Goal: Information Seeking & Learning: Understand process/instructions

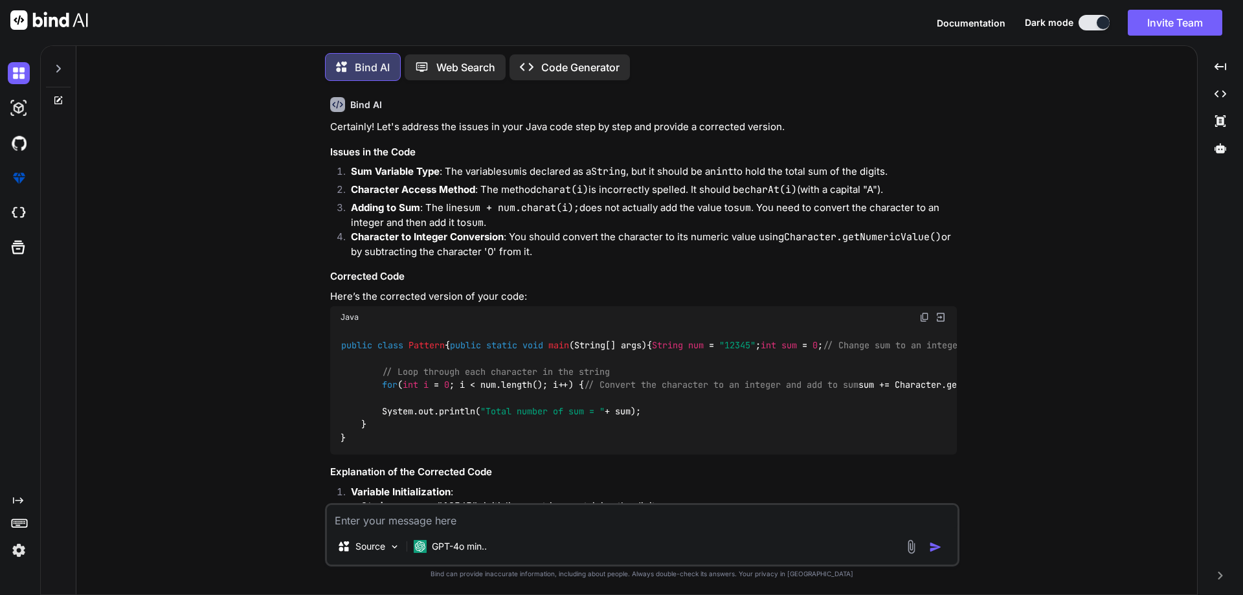
scroll to position [2699, 0]
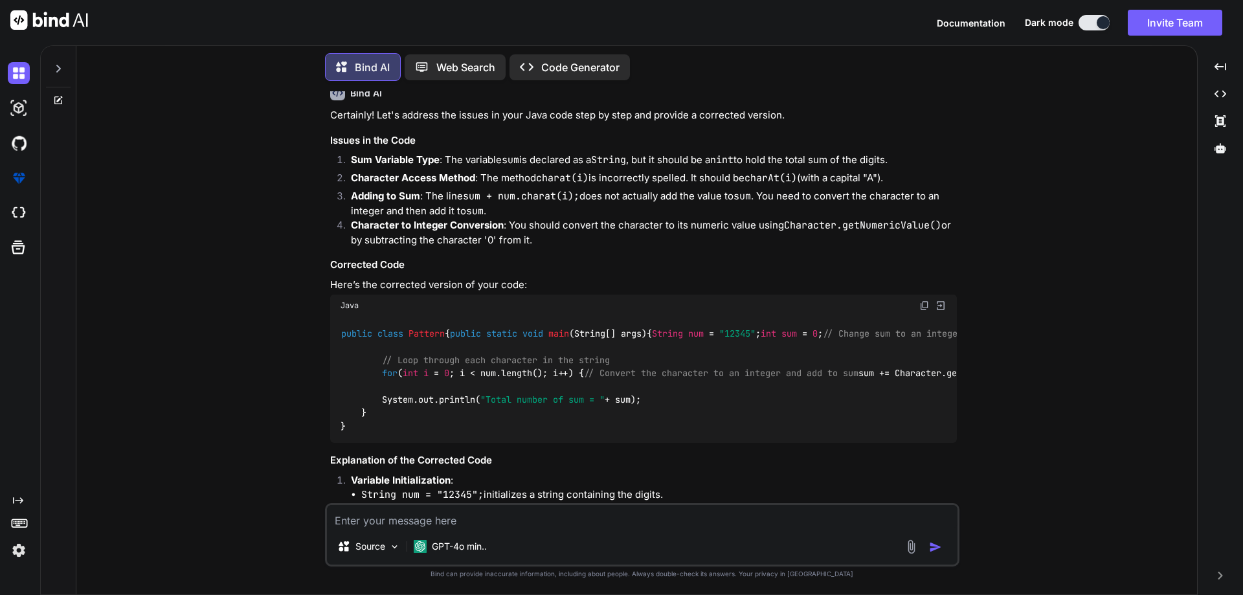
type textarea "x"
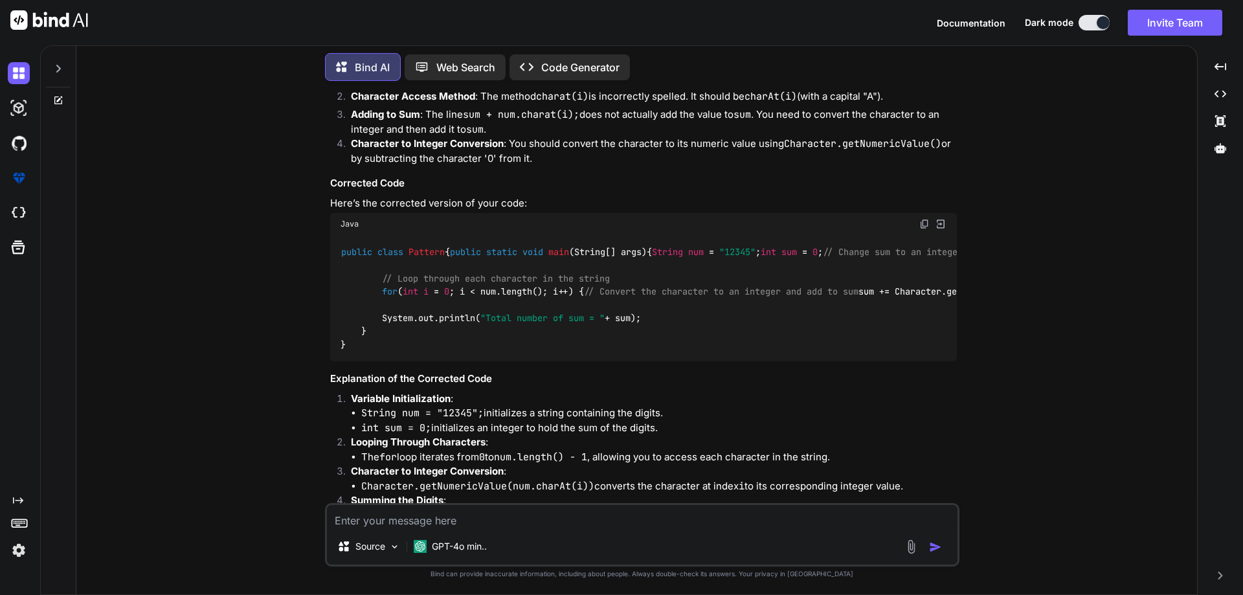
scroll to position [2893, 0]
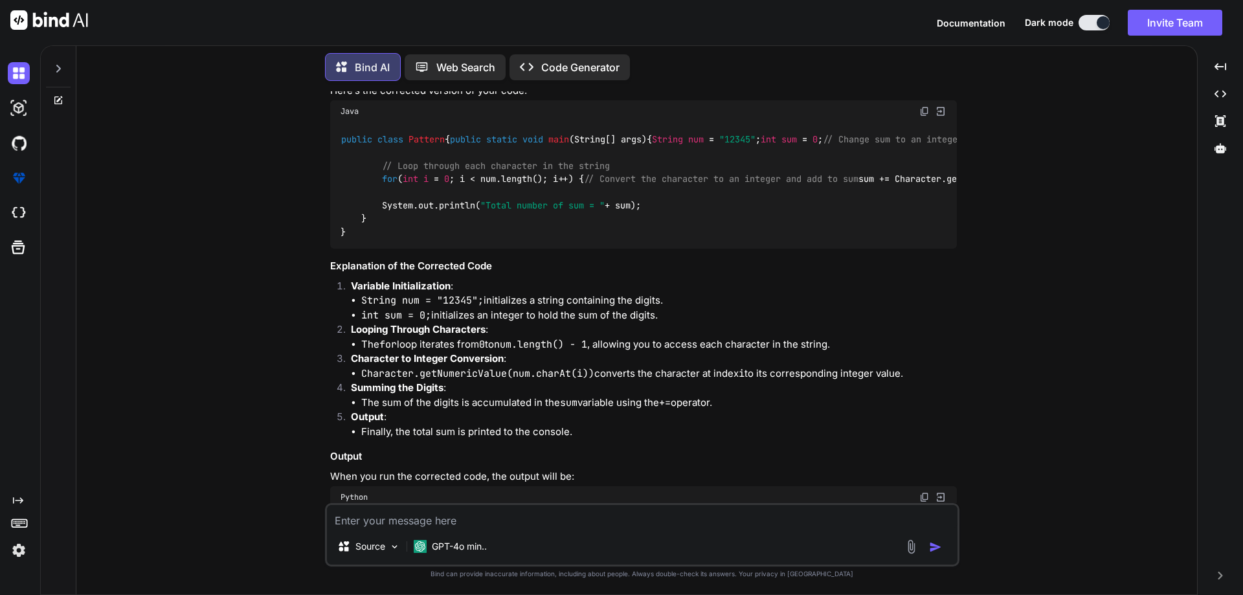
type textarea "C"
type textarea "x"
type textarea "Cr"
type textarea "x"
type textarea "Cre"
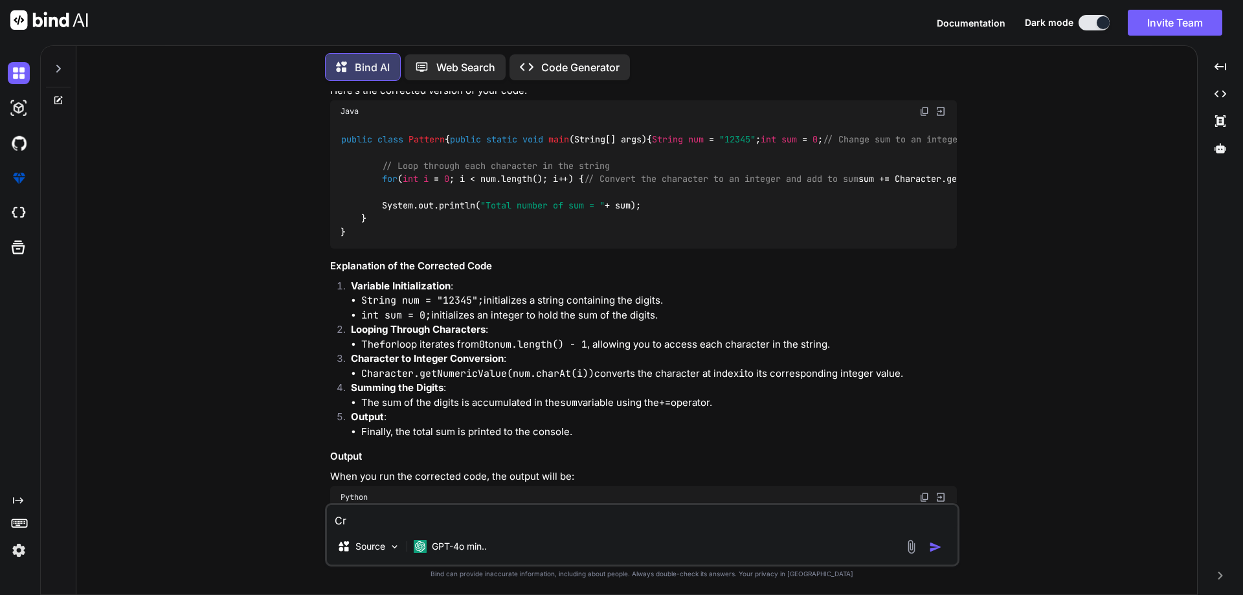
type textarea "x"
type textarea "Crea"
type textarea "x"
type textarea "Creat"
type textarea "x"
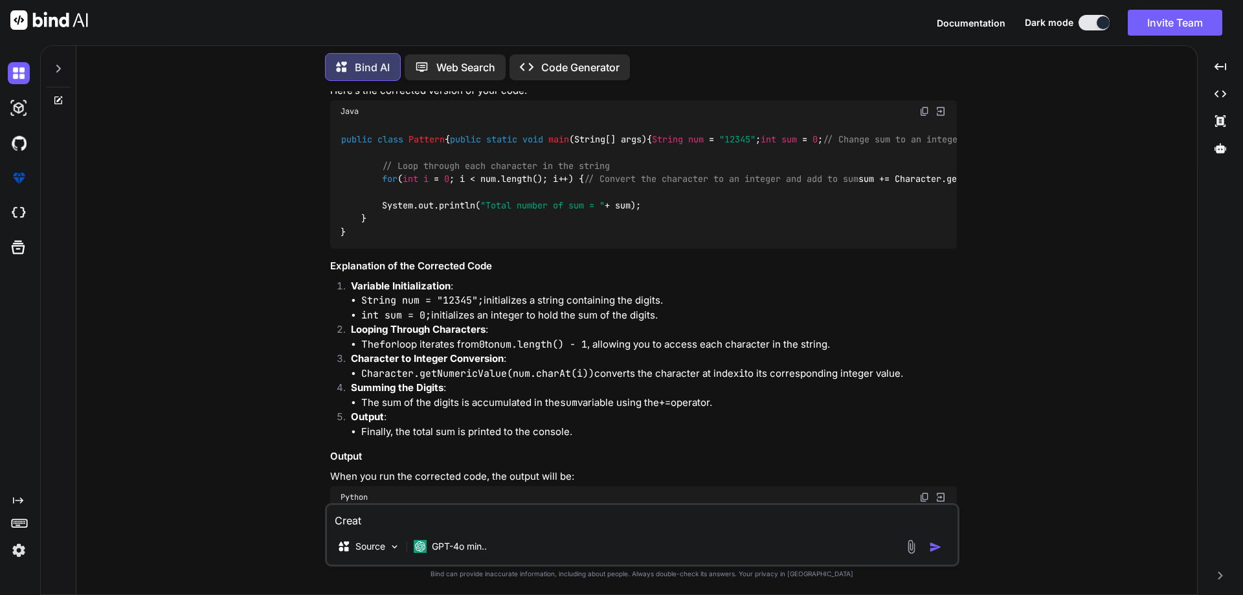
type textarea "Create"
type textarea "x"
type textarea "Create"
type textarea "x"
type textarea "Create t"
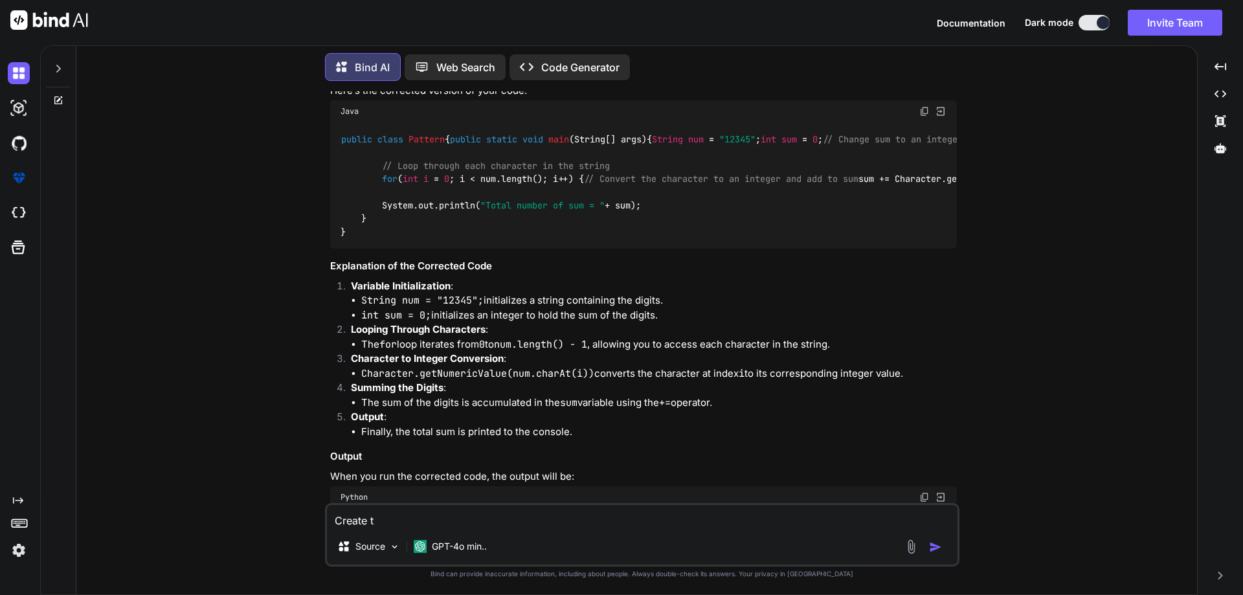
type textarea "x"
type textarea "Create te"
type textarea "x"
type textarea "Create tes"
type textarea "x"
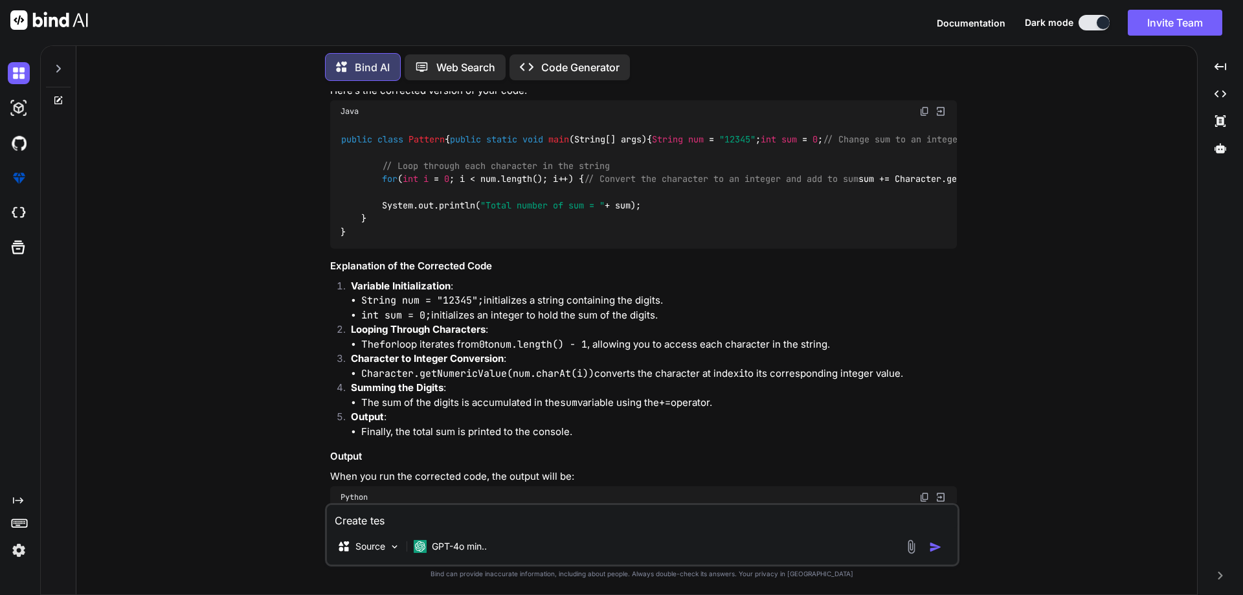
type textarea "Create test"
type textarea "x"
type textarea "Create test"
type textarea "x"
type textarea "Create test c"
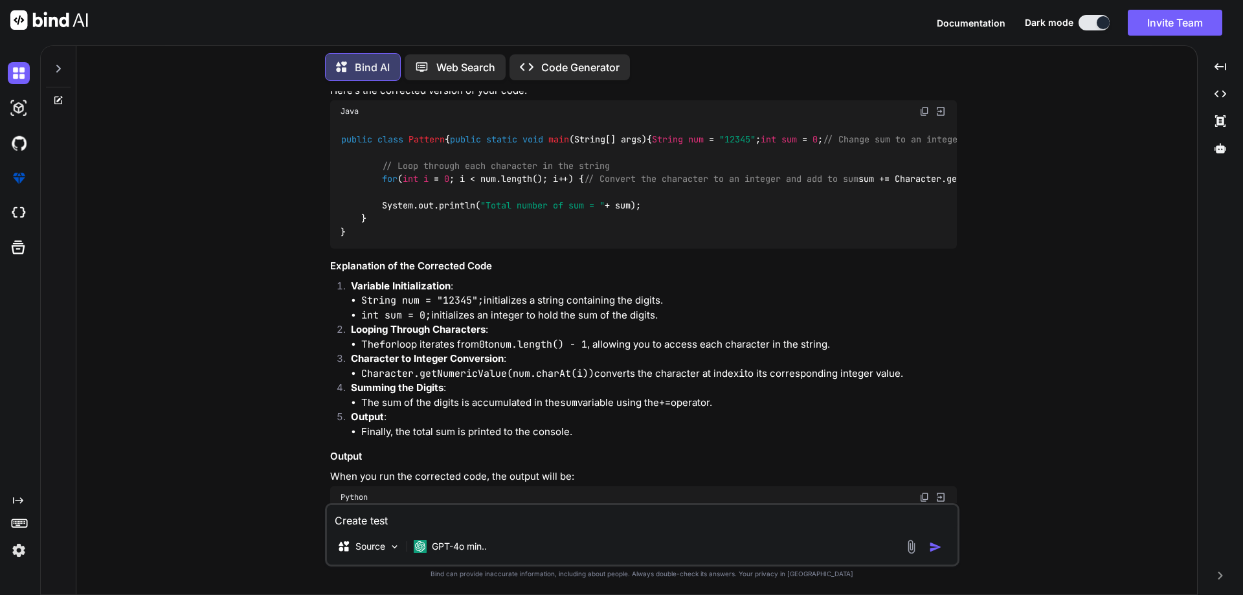
type textarea "x"
type textarea "Create test ca"
type textarea "x"
type textarea "Create test cas"
type textarea "x"
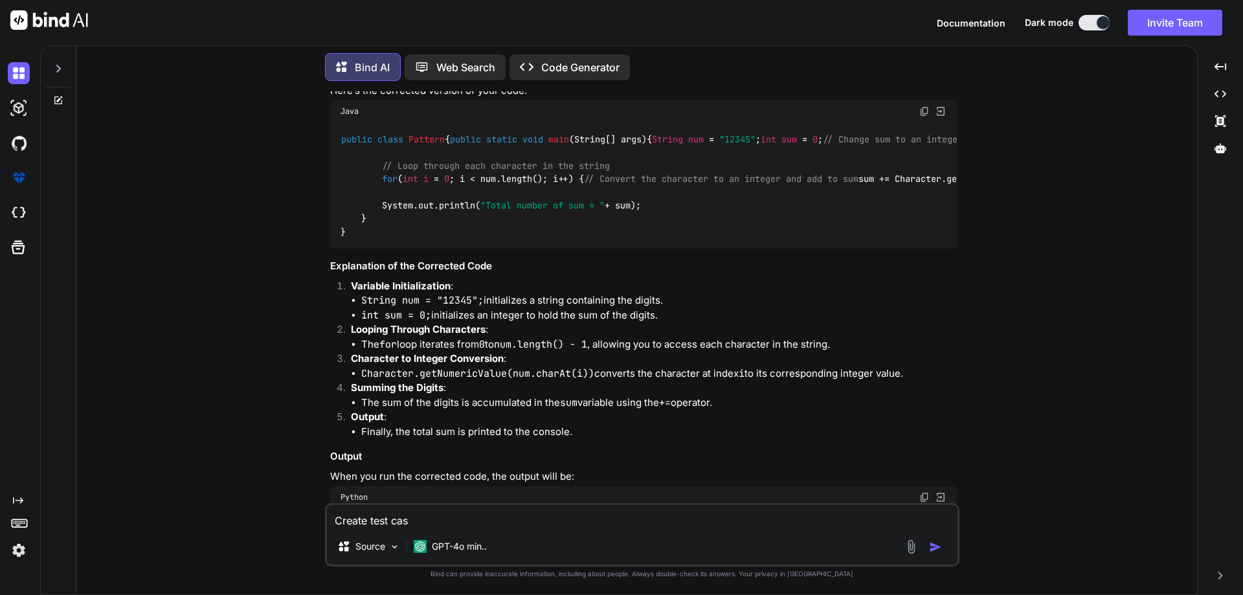
type textarea "Create test case"
type textarea "x"
type textarea "Create test cases"
type textarea "x"
type textarea "Create test cases"
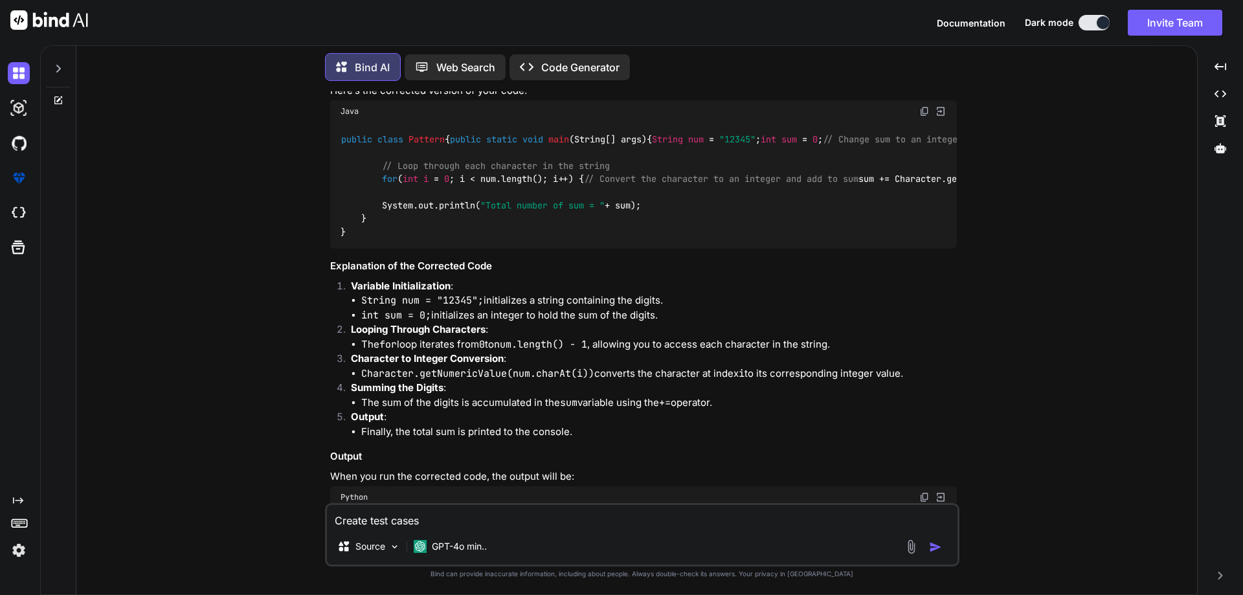
type textarea "x"
type textarea "Create test cases o"
type textarea "x"
type textarea "Create test cases on"
type textarea "x"
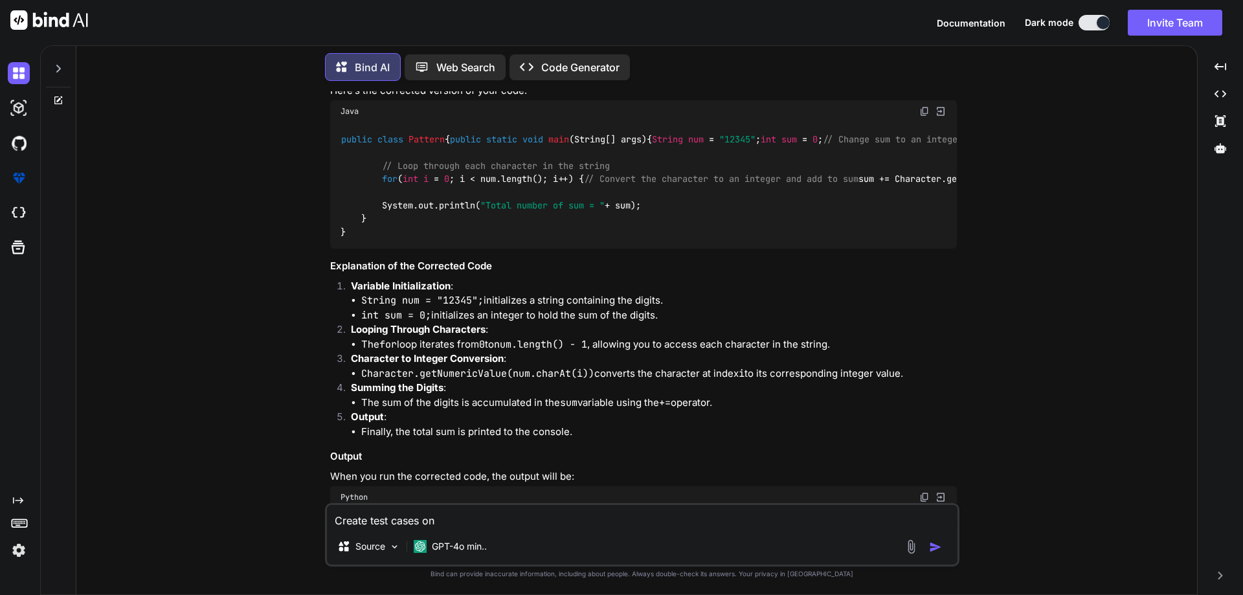
type textarea "Create test cases on"
type textarea "x"
paste textarea " Server OS Activated."
type textarea "Create test cases on  Server OS Activated."
type textarea "x"
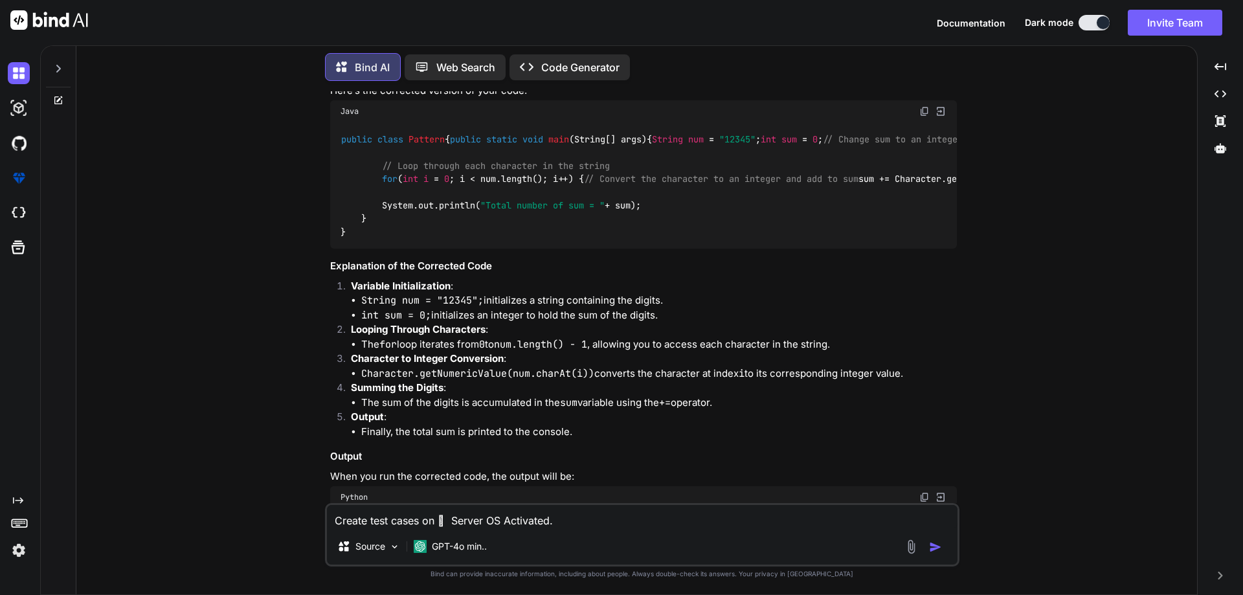
click at [453, 522] on textarea "Create test cases on  Server OS Activated." at bounding box center [642, 516] width 631 height 23
type textarea "Create test cases on Server OS Activated."
type textarea "x"
type textarea "Create test cases on Server OS Activated."
type textarea "x"
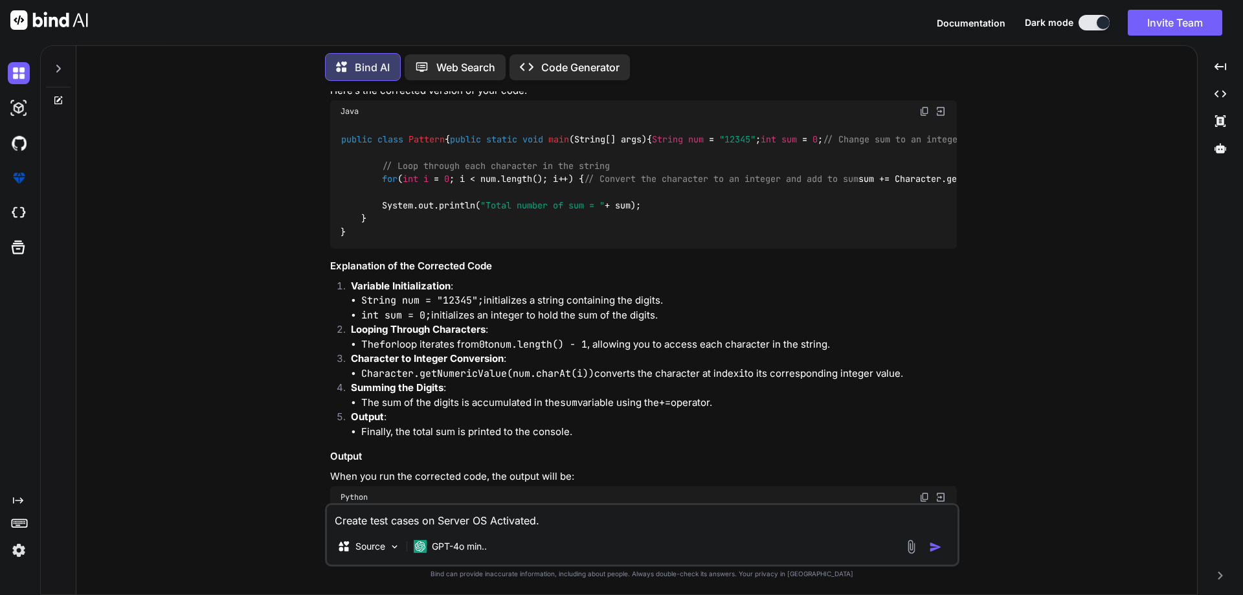
type textarea "Create test cases on "Server OS Activated."
type textarea "x"
click at [568, 525] on textarea "Create test cases on "Server OS Activated." at bounding box center [642, 516] width 631 height 23
type textarea "Create test cases on "Server OS Activated"
type textarea "x"
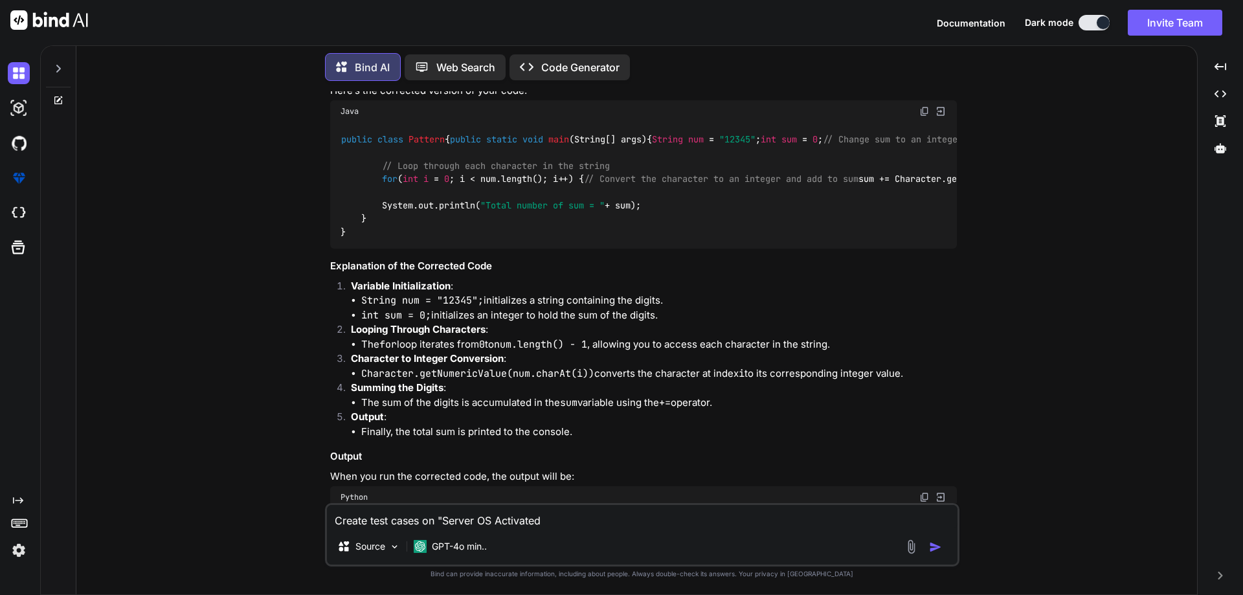
type textarea "Create test cases on "Server OS Activated""
type textarea "x"
type textarea "Create test cases on "Server OS Activated""
type textarea "x"
type textarea "Create test cases on "Server OS Activated" o"
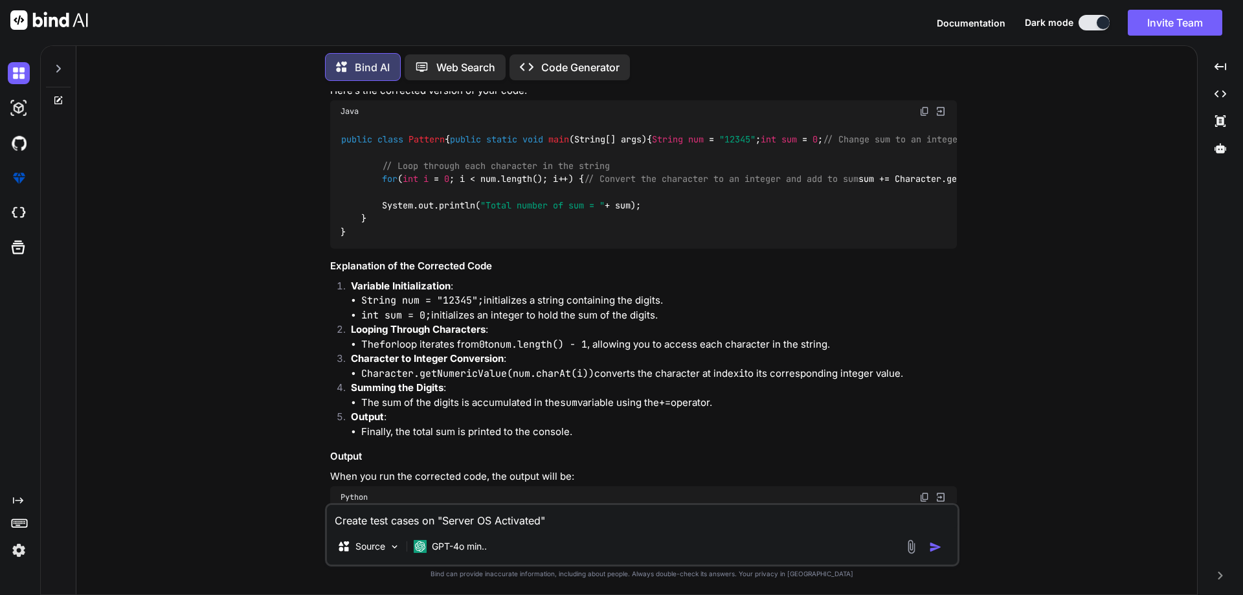
type textarea "x"
type textarea "Create test cases on "Server OS Activated" on"
type textarea "x"
type textarea "Create test cases on "Server OS Activated" on"
type textarea "x"
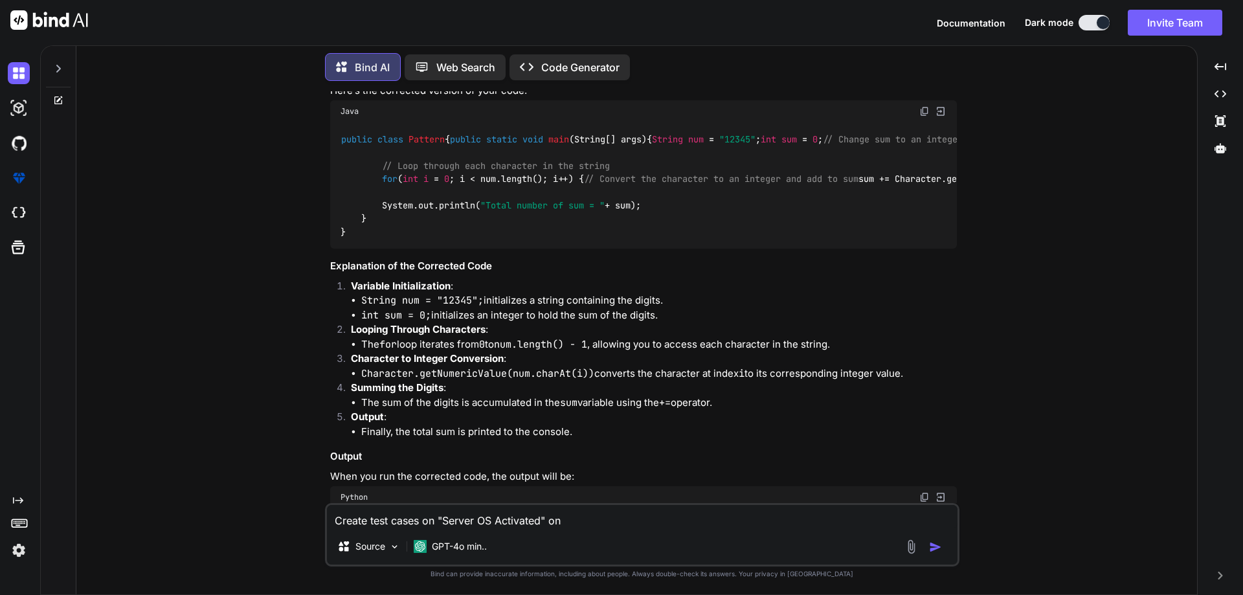
paste textarea "Windows Server standard 2022"
type textarea "Create test cases on "Server OS Activated" on Windows Server standard 2022"
type textarea "x"
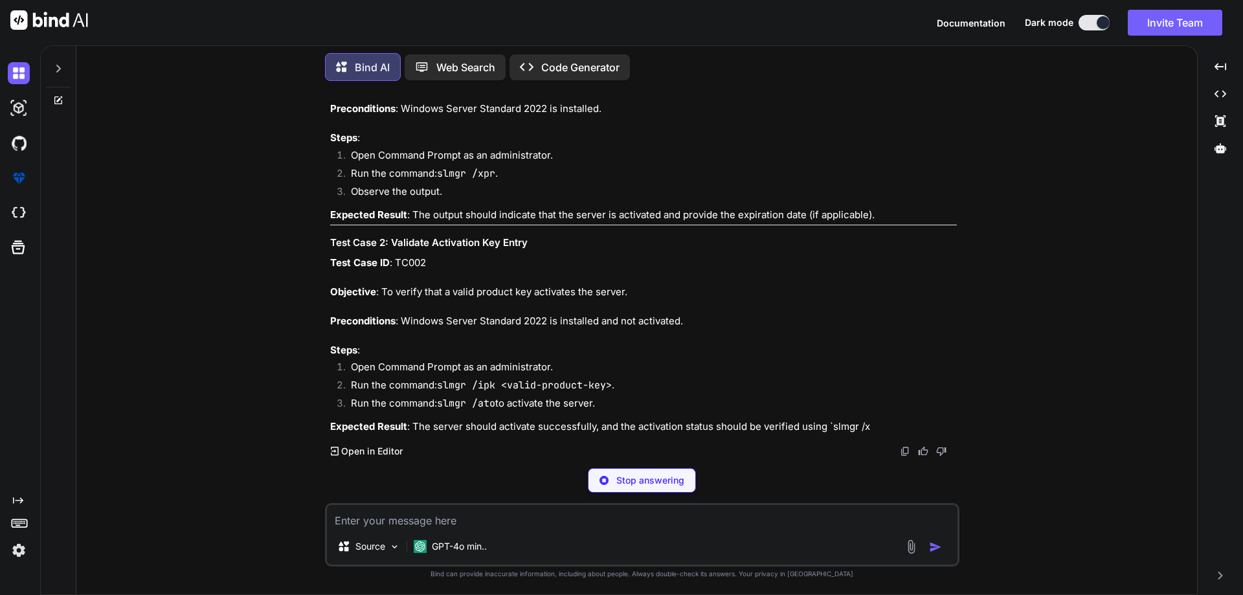
scroll to position [3633, 0]
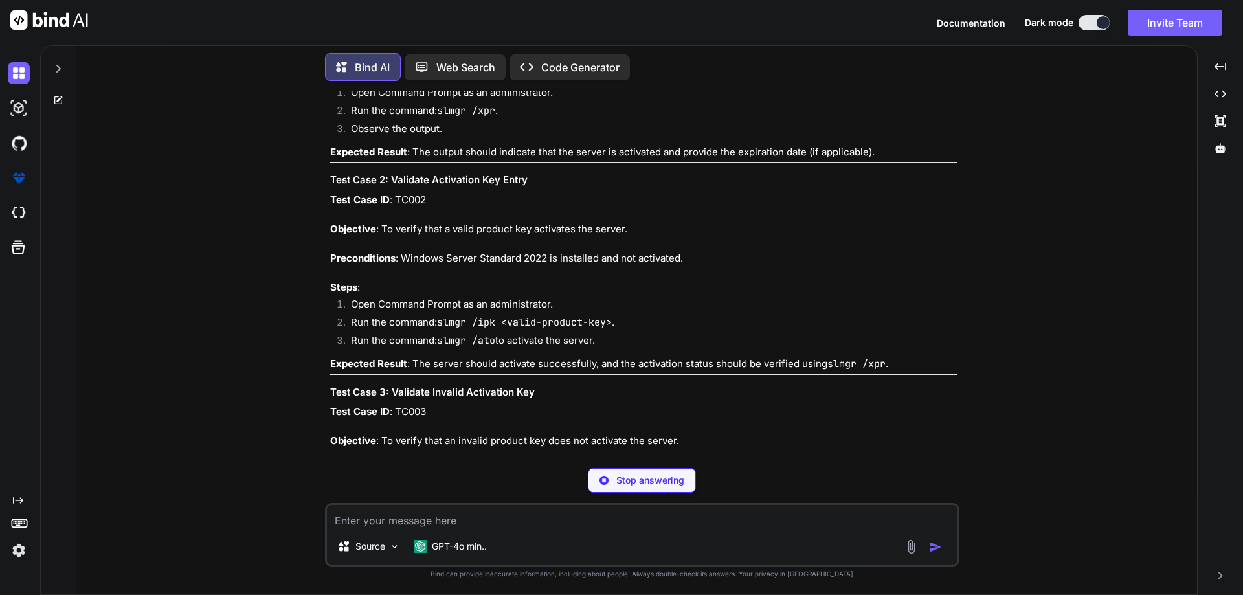
type textarea "x"
drag, startPoint x: 418, startPoint y: 229, endPoint x: 596, endPoint y: 231, distance: 178.1
click at [596, 83] on p "Test Case ID : TC001 Objective : To verify that the Windows Server Standard 202…" at bounding box center [643, 32] width 627 height 102
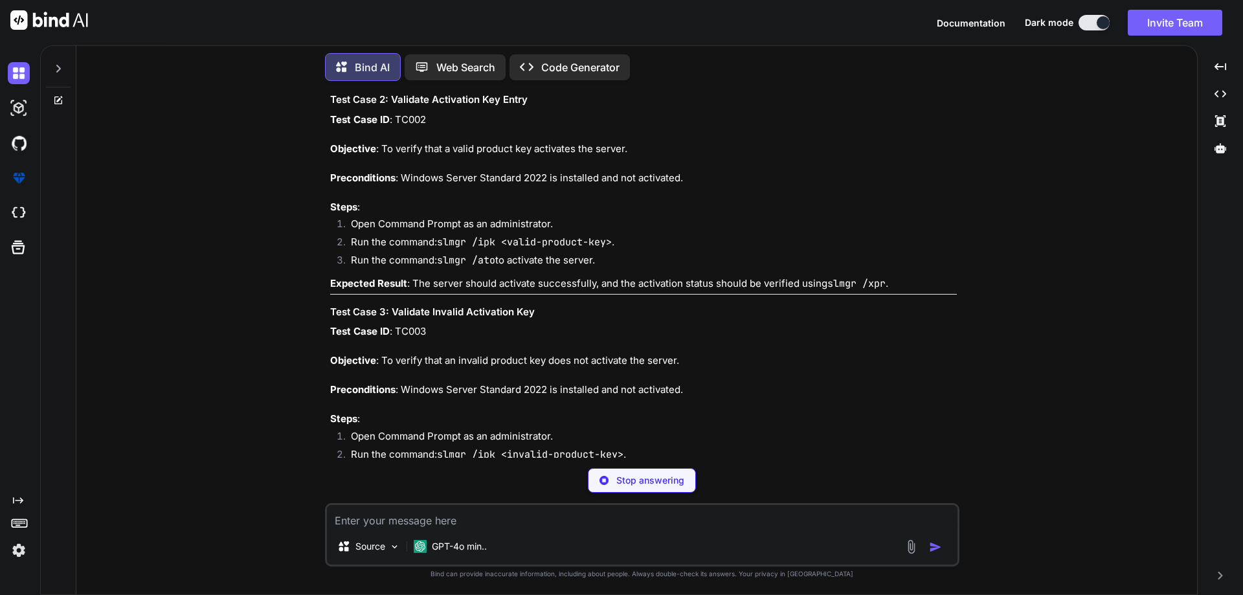
scroll to position [3763, 0]
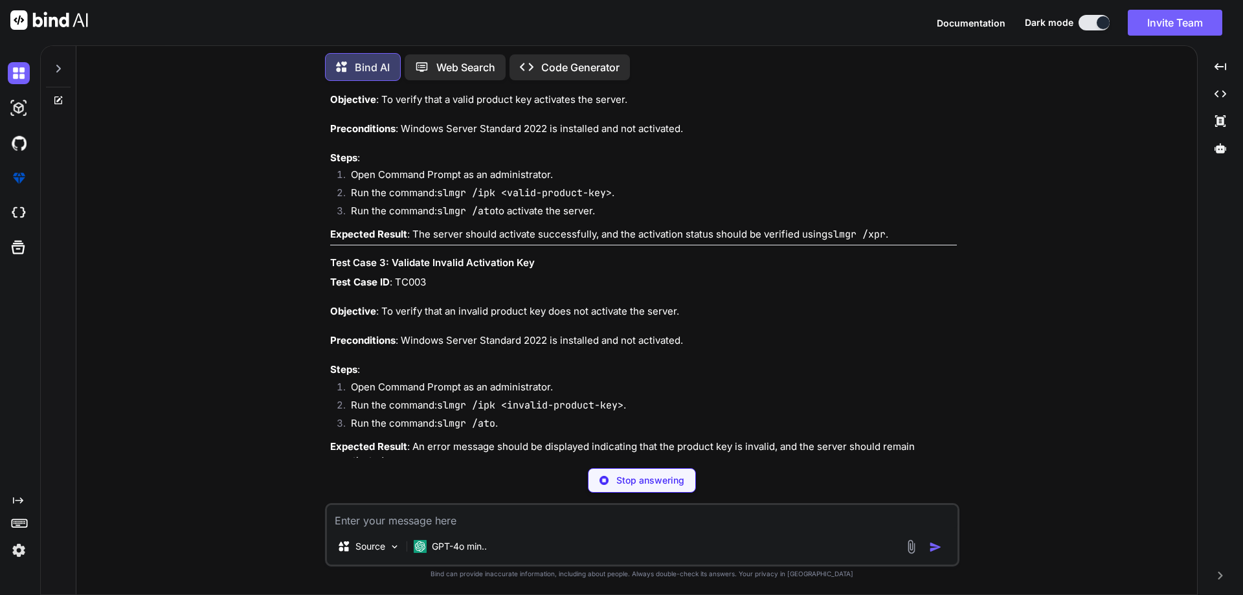
type textarea "x"
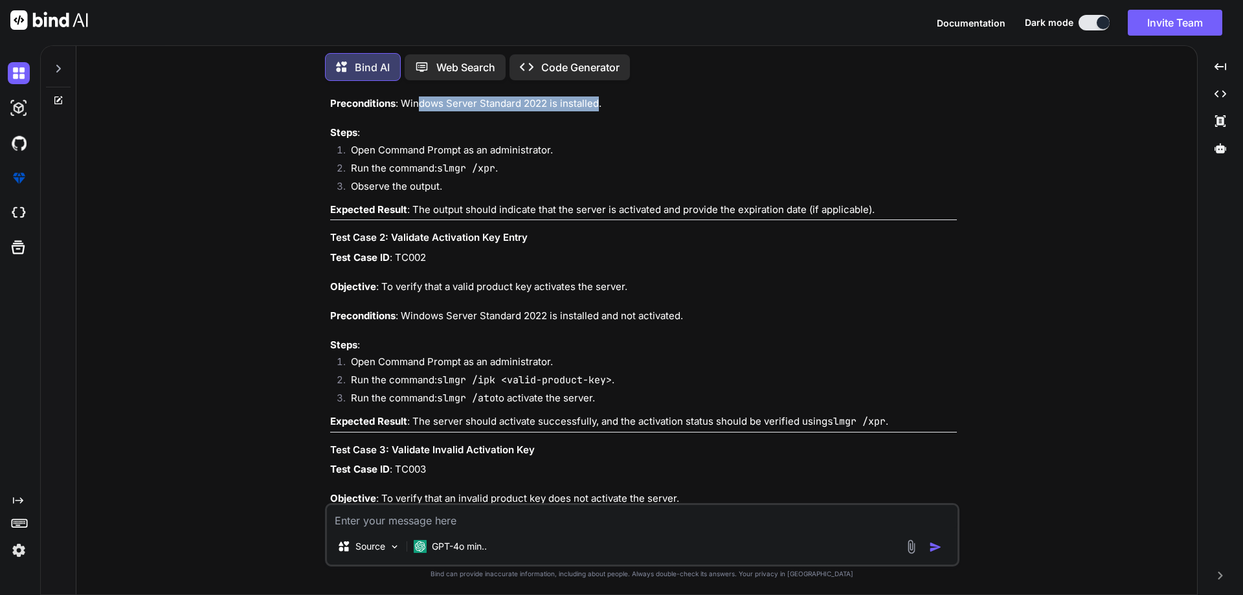
scroll to position [3569, 0]
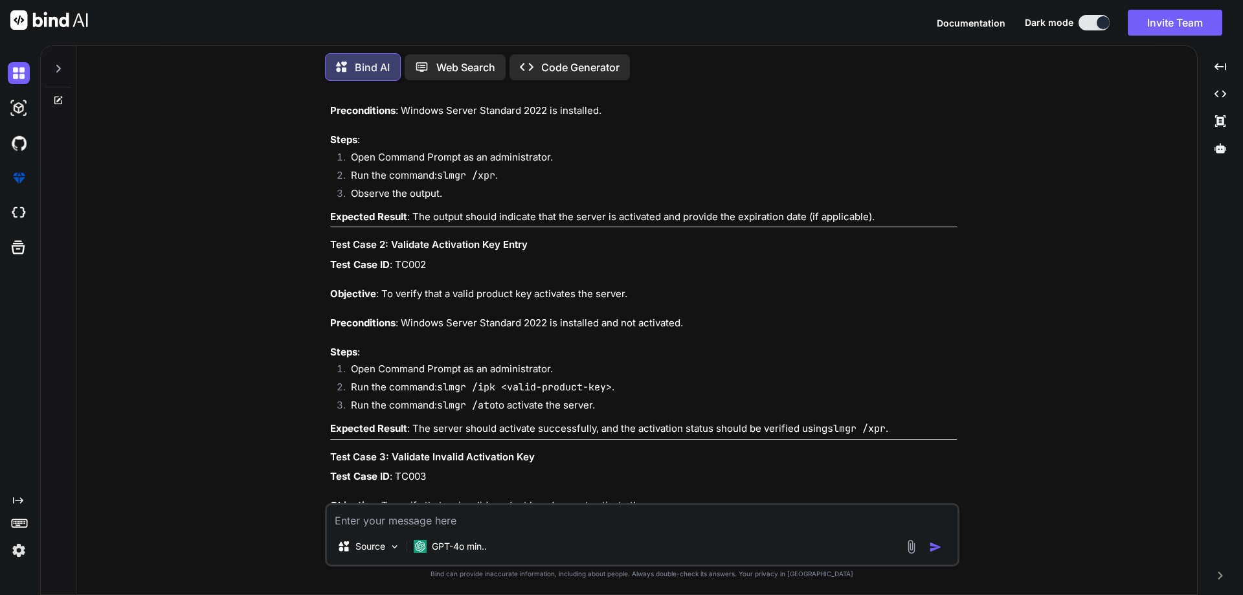
click at [438, 148] on p "Test Case ID : TC001 Objective : To verify that the Windows Server Standard 202…" at bounding box center [643, 96] width 627 height 102
drag, startPoint x: 383, startPoint y: 265, endPoint x: 745, endPoint y: 264, distance: 362.6
click at [745, 148] on p "Test Case ID : TC001 Objective : To verify that the Windows Server Standard 202…" at bounding box center [643, 96] width 627 height 102
copy p "To verify that the Windows Server Standard 2022 is activated successfully."
click at [519, 148] on p "Test Case ID : TC001 Objective : To verify that the Windows Server Standard 202…" at bounding box center [643, 96] width 627 height 102
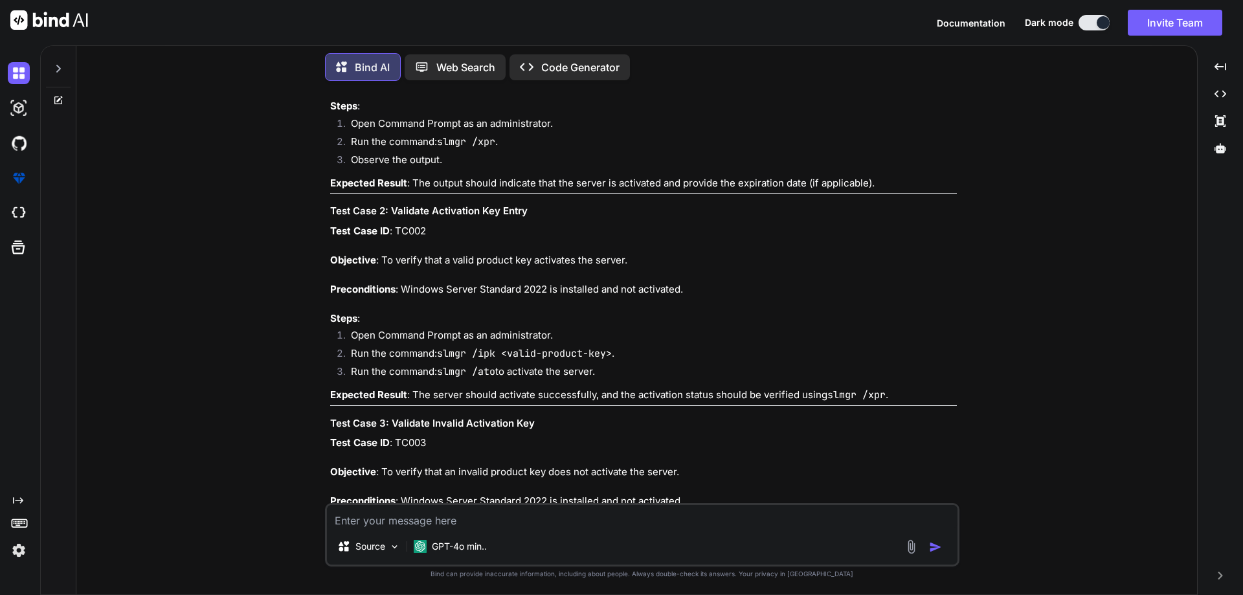
scroll to position [3633, 0]
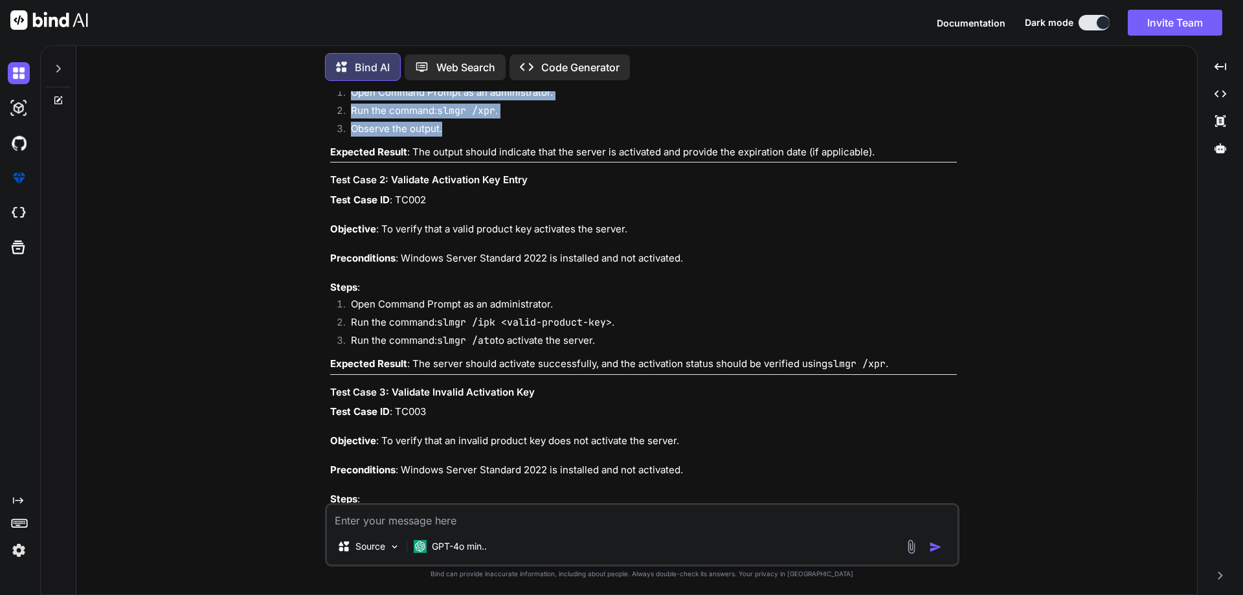
copy div "Steps : Open Command Prompt as an administrator. Run the command: slmgr /xpr . …"
drag, startPoint x: 330, startPoint y: 256, endPoint x: 458, endPoint y: 313, distance: 139.7
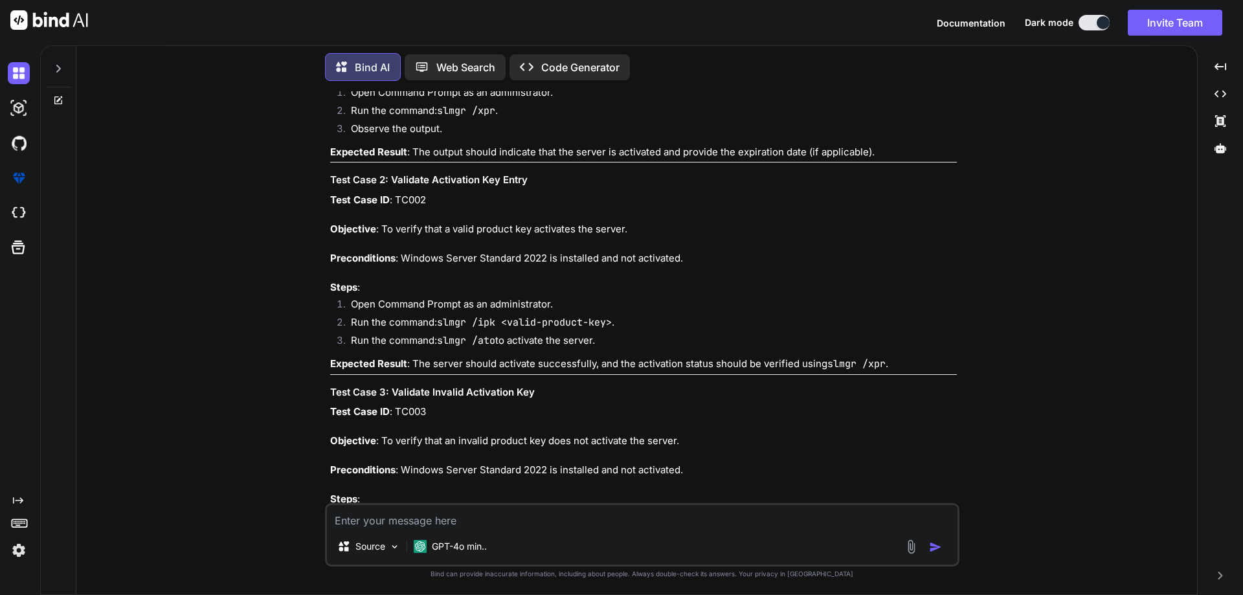
click at [420, 160] on p "Expected Result : The output should indicate that the server is activated and p…" at bounding box center [643, 152] width 627 height 15
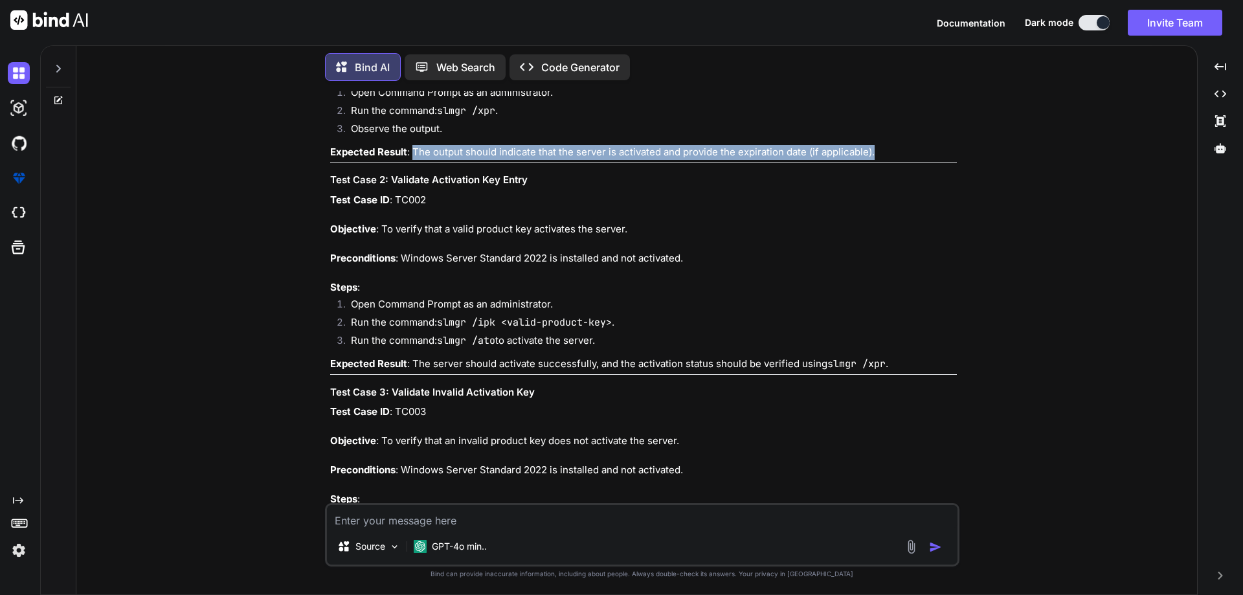
drag, startPoint x: 414, startPoint y: 335, endPoint x: 934, endPoint y: 342, distance: 519.4
click at [934, 160] on p "Expected Result : The output should indicate that the server is activated and p…" at bounding box center [643, 152] width 627 height 15
copy p "The output should indicate that the server is activated and provide the expirat…"
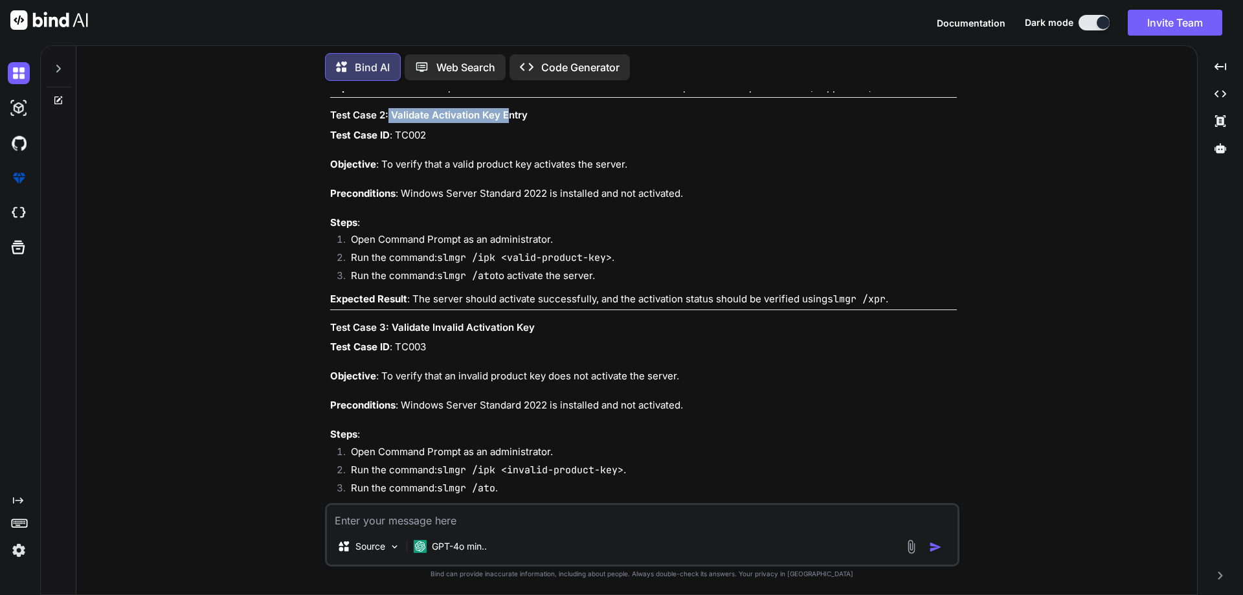
drag, startPoint x: 389, startPoint y: 299, endPoint x: 510, endPoint y: 297, distance: 120.5
click at [510, 123] on h3 "Test Case 2: Validate Activation Key Entry" at bounding box center [643, 115] width 627 height 15
click at [379, 231] on p "Test Case ID : TC002 Objective : To verify that a valid product key activates t…" at bounding box center [643, 179] width 627 height 102
drag, startPoint x: 381, startPoint y: 348, endPoint x: 627, endPoint y: 347, distance: 245.4
click at [627, 231] on p "Test Case ID : TC002 Objective : To verify that a valid product key activates t…" at bounding box center [643, 179] width 627 height 102
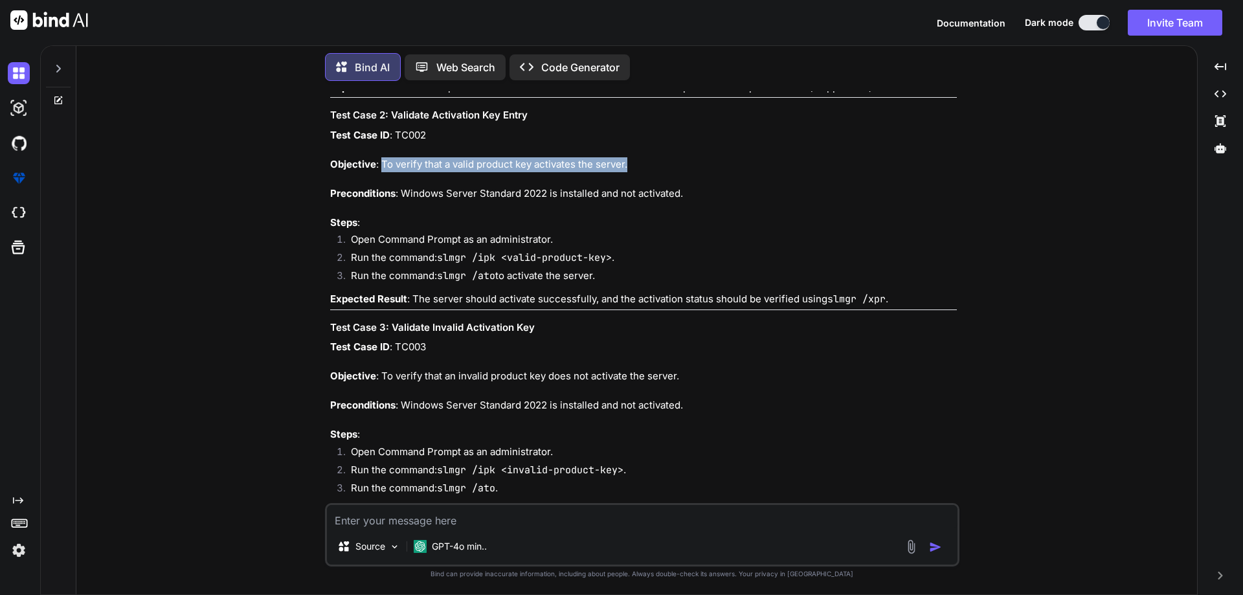
copy p "To verify that a valid product key activates the server."
drag, startPoint x: 466, startPoint y: 385, endPoint x: 440, endPoint y: 385, distance: 25.3
click at [464, 231] on p "Test Case ID : TC002 Objective : To verify that a valid product key activates t…" at bounding box center [643, 179] width 627 height 102
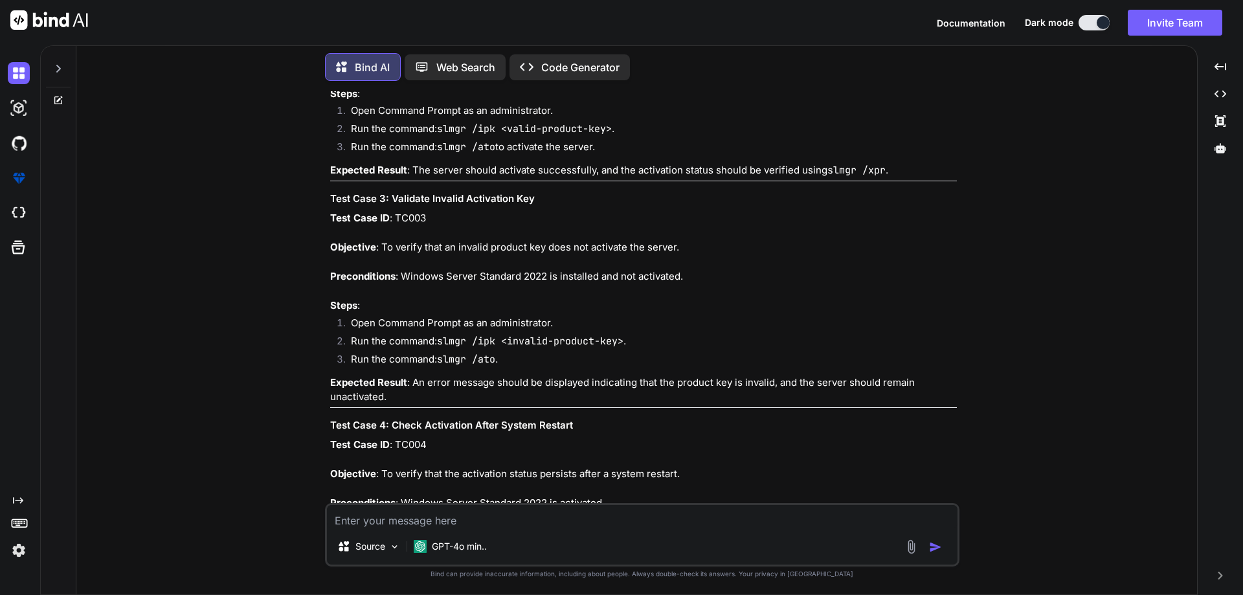
scroll to position [3828, 0]
drag, startPoint x: 327, startPoint y: 276, endPoint x: 626, endPoint y: 335, distance: 304.9
click at [626, 335] on div "You public class EvenOddBitwise { public static void main(String[] args) { int …" at bounding box center [644, 297] width 632 height 412
copy div "Steps : Open Command Prompt as an administrator. Run the command: slmgr /ipk <v…"
click at [438, 181] on hr at bounding box center [643, 180] width 627 height 1
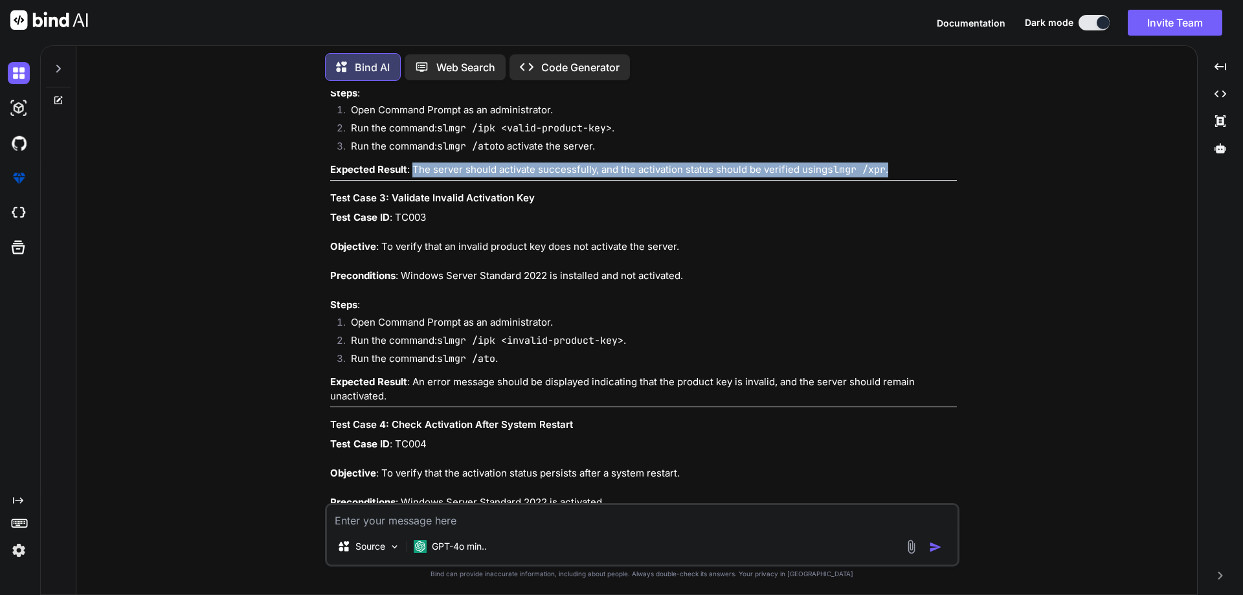
drag, startPoint x: 414, startPoint y: 354, endPoint x: 890, endPoint y: 354, distance: 475.3
click at [890, 177] on p "Expected Result : The server should activate successfully, and the activation s…" at bounding box center [643, 170] width 627 height 15
copy p "The server should activate successfully, and the activation status should be ve…"
copy div "Expected Result : The server should activate successfully, and the activation s…"
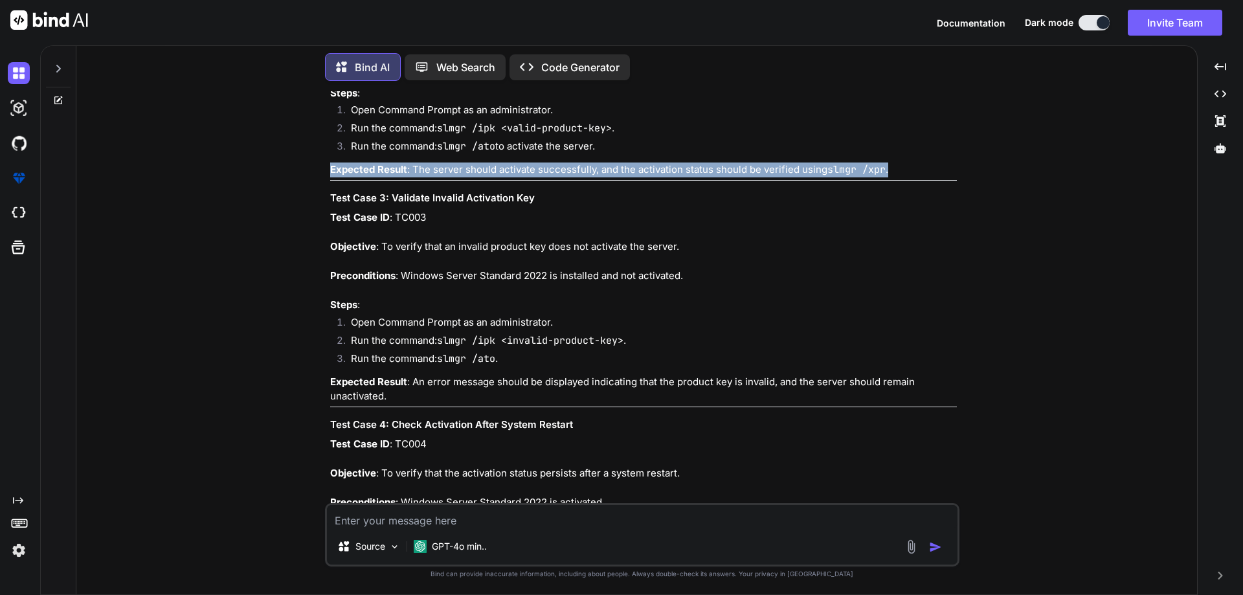
drag, startPoint x: 330, startPoint y: 352, endPoint x: 902, endPoint y: 350, distance: 572.4
click at [902, 177] on p "Expected Result : The server should activate successfully, and the activation s…" at bounding box center [643, 170] width 627 height 15
copy p "Expected Result : The server should activate successfully, and the activation s…"
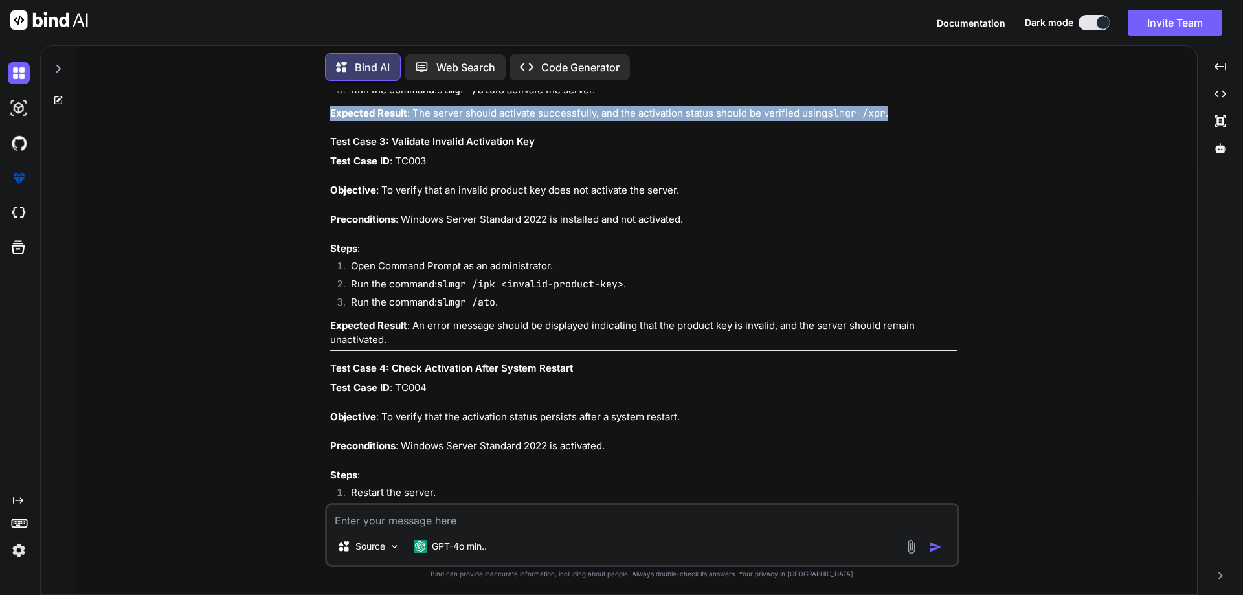
scroll to position [3957, 0]
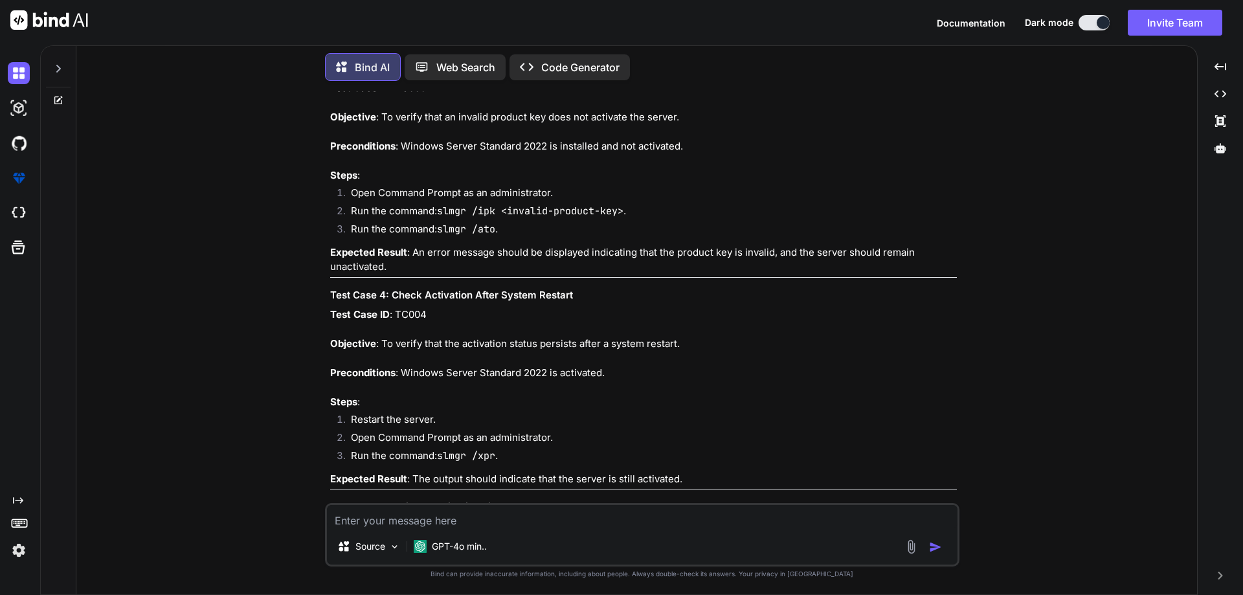
click at [417, 183] on p "Test Case ID : TC003 Objective : To verify that an invalid product key does not…" at bounding box center [643, 132] width 627 height 102
drag, startPoint x: 382, startPoint y: 297, endPoint x: 700, endPoint y: 299, distance: 317.9
click at [700, 183] on p "Test Case ID : TC003 Objective : To verify that an invalid product key does not…" at bounding box center [643, 132] width 627 height 102
copy p "To verify that an invalid product key does not activate the server."
click at [469, 183] on p "Test Case ID : TC003 Objective : To verify that an invalid product key does not…" at bounding box center [643, 132] width 627 height 102
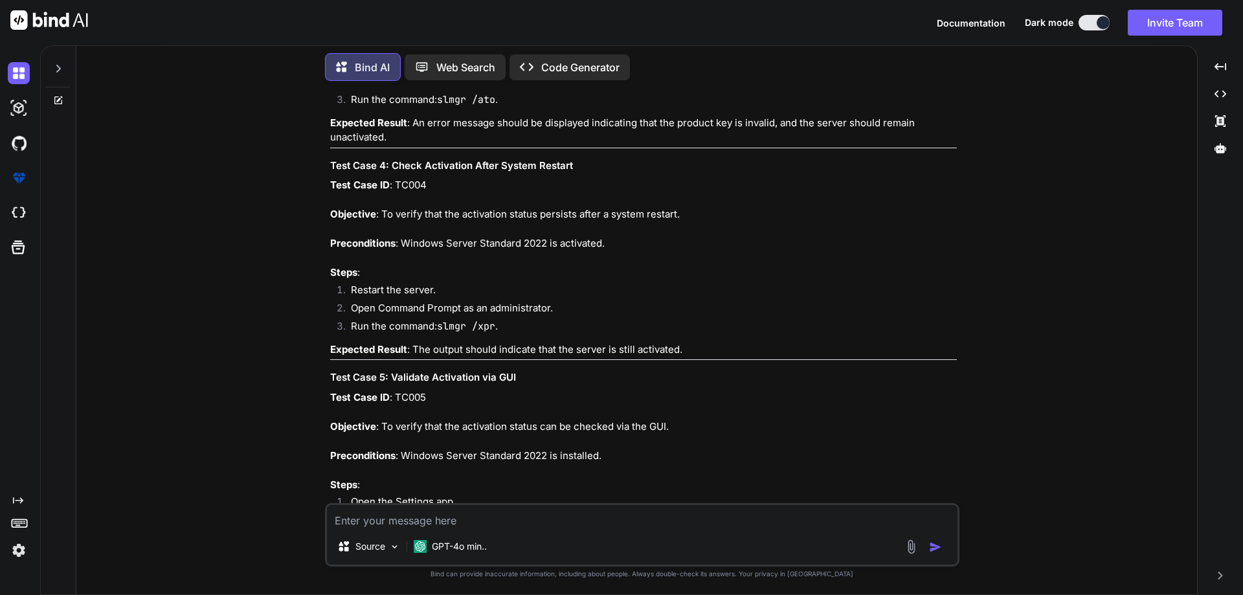
scroll to position [4022, 0]
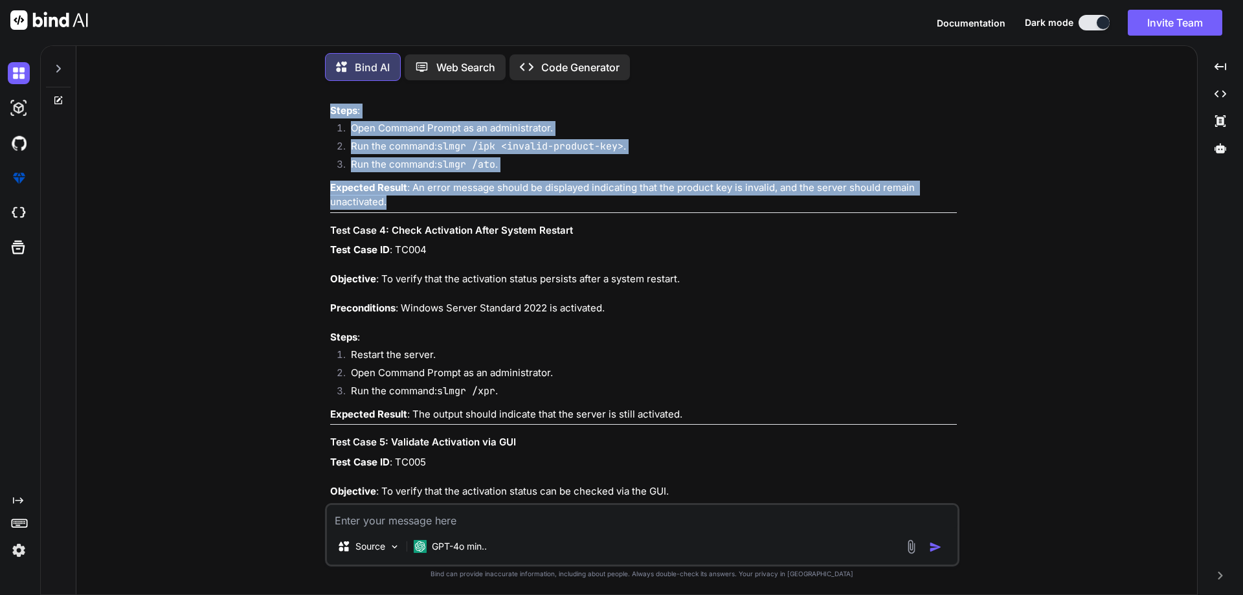
drag, startPoint x: 330, startPoint y: 291, endPoint x: 389, endPoint y: 383, distance: 108.3
click at [389, 383] on div "Creating test cases for the "Server OS Activated" feature on Windows Server Sta…" at bounding box center [643, 438] width 627 height 1811
copy div "Steps : Open Command Prompt as an administrator. Run the command: slmgr /ipk <i…"
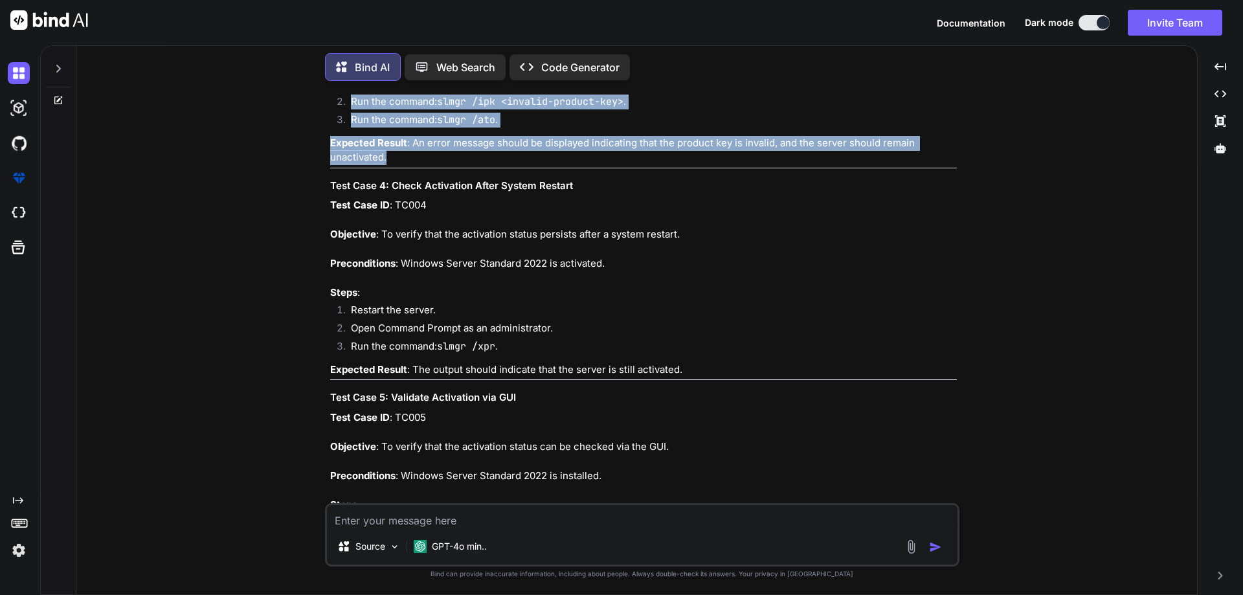
scroll to position [4151, 0]
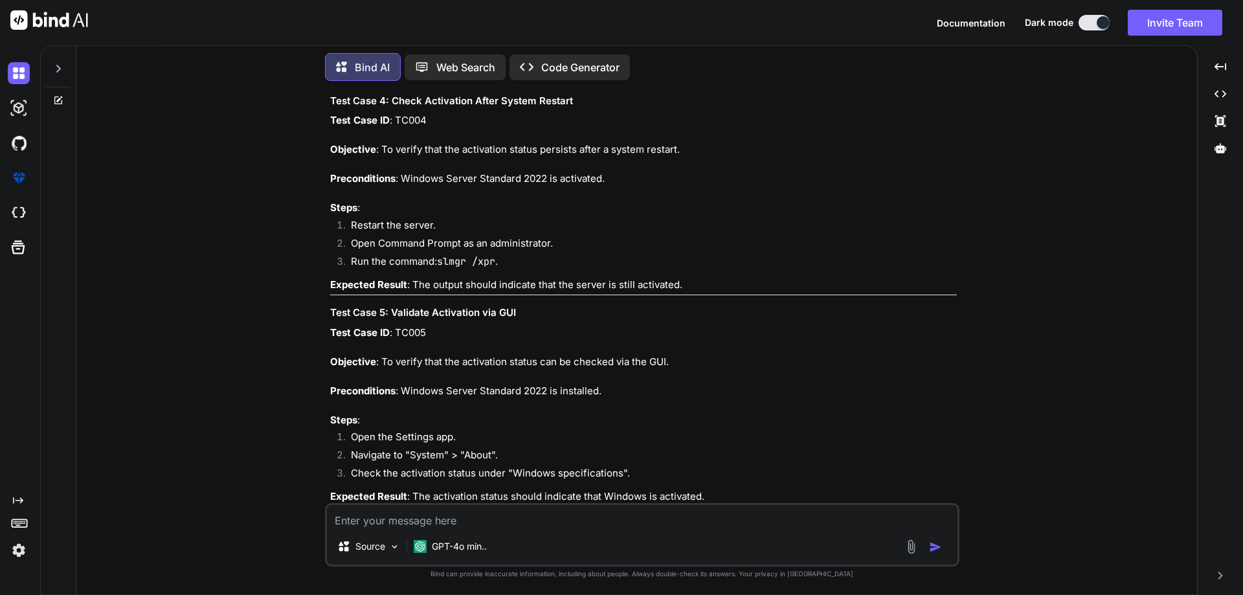
click at [445, 216] on p "Test Case ID : TC004 Objective : To verify that the activation status persists …" at bounding box center [643, 164] width 627 height 102
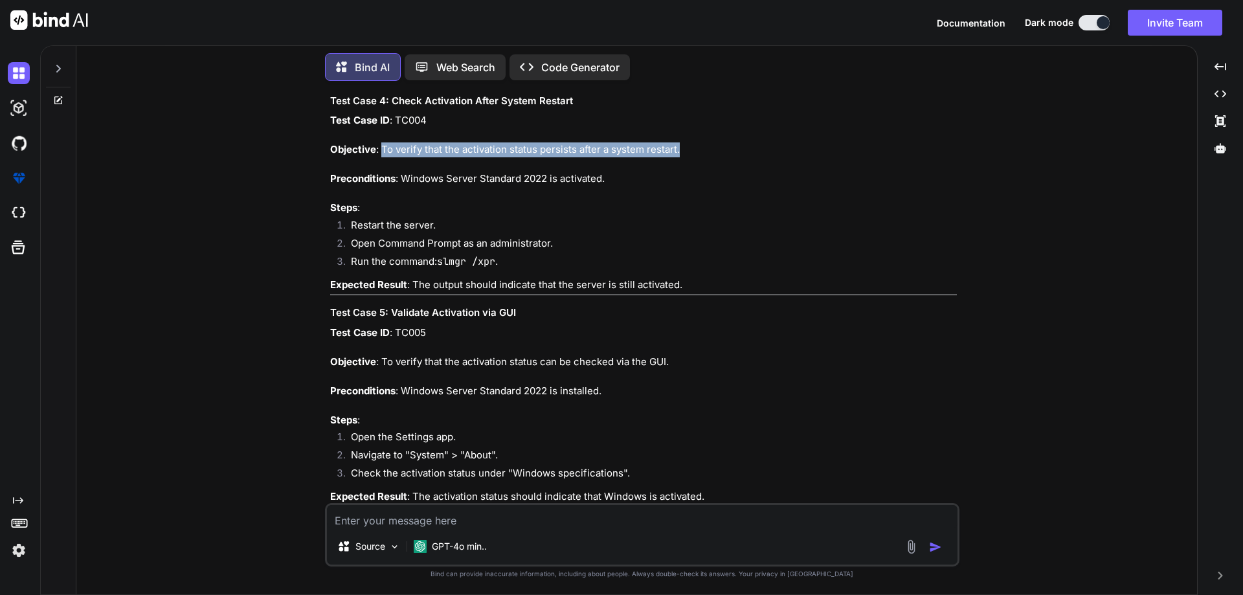
drag, startPoint x: 381, startPoint y: 333, endPoint x: 701, endPoint y: 330, distance: 319.9
click at [701, 216] on p "Test Case ID : TC004 Objective : To verify that the activation status persists …" at bounding box center [643, 164] width 627 height 102
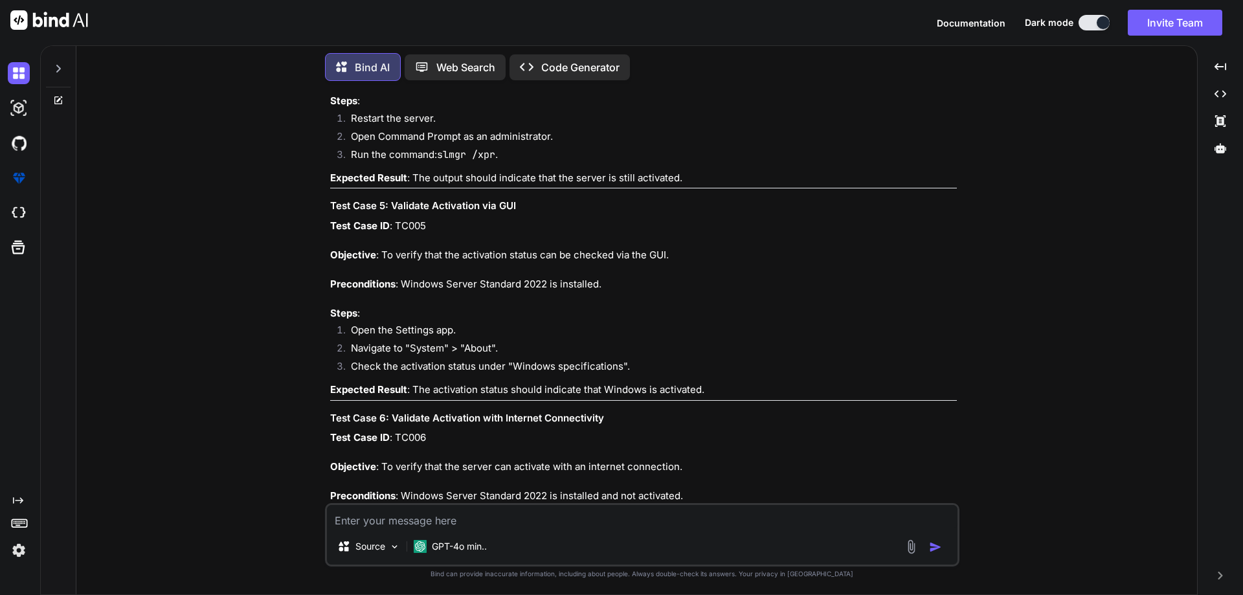
scroll to position [4281, 0]
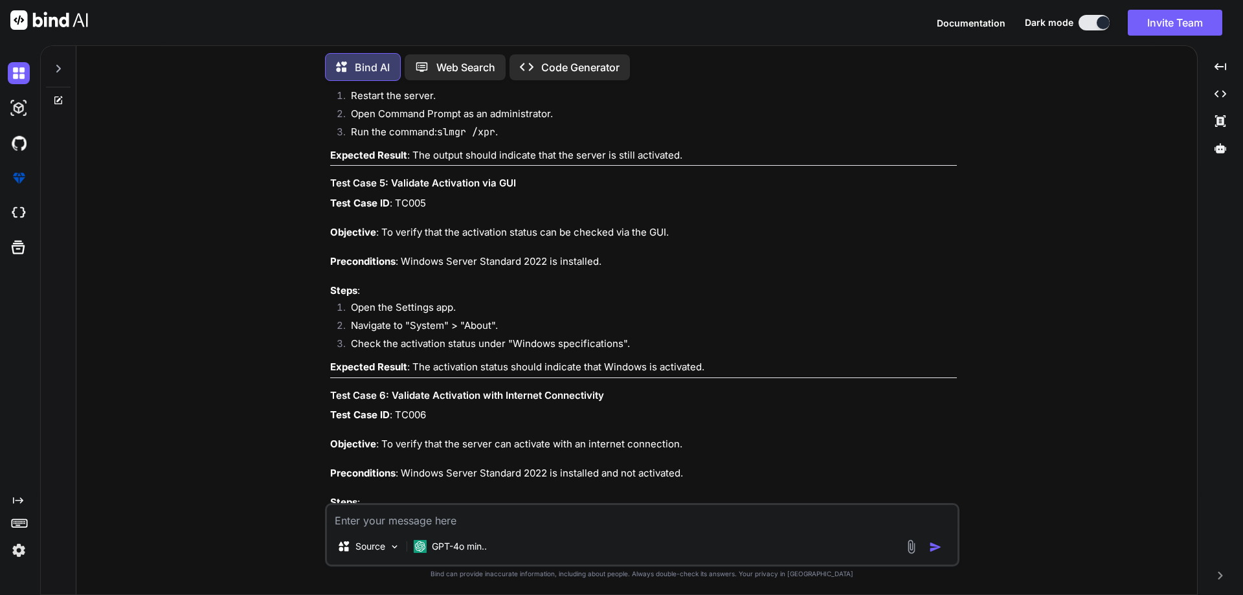
drag, startPoint x: 462, startPoint y: 307, endPoint x: 447, endPoint y: 306, distance: 14.9
click at [462, 125] on li "Open Command Prompt as an administrator." at bounding box center [649, 116] width 616 height 18
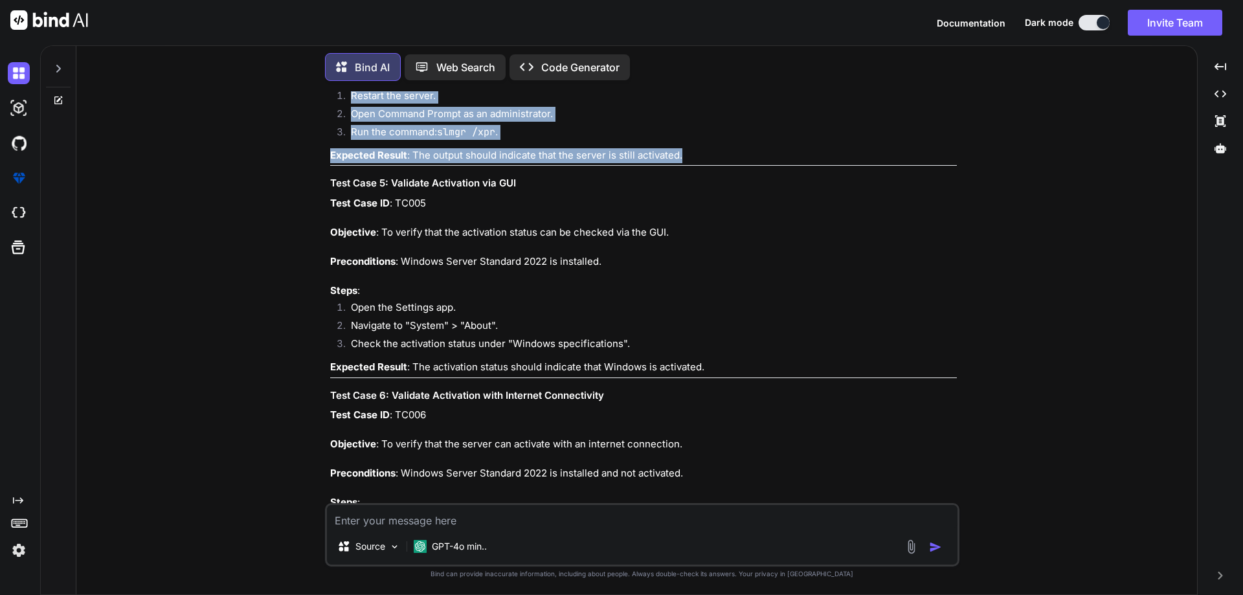
drag, startPoint x: 330, startPoint y: 261, endPoint x: 701, endPoint y: 344, distance: 380.2
click at [701, 344] on div "Creating test cases for the "Server OS Activated" feature on Windows Server Sta…" at bounding box center [643, 179] width 627 height 1811
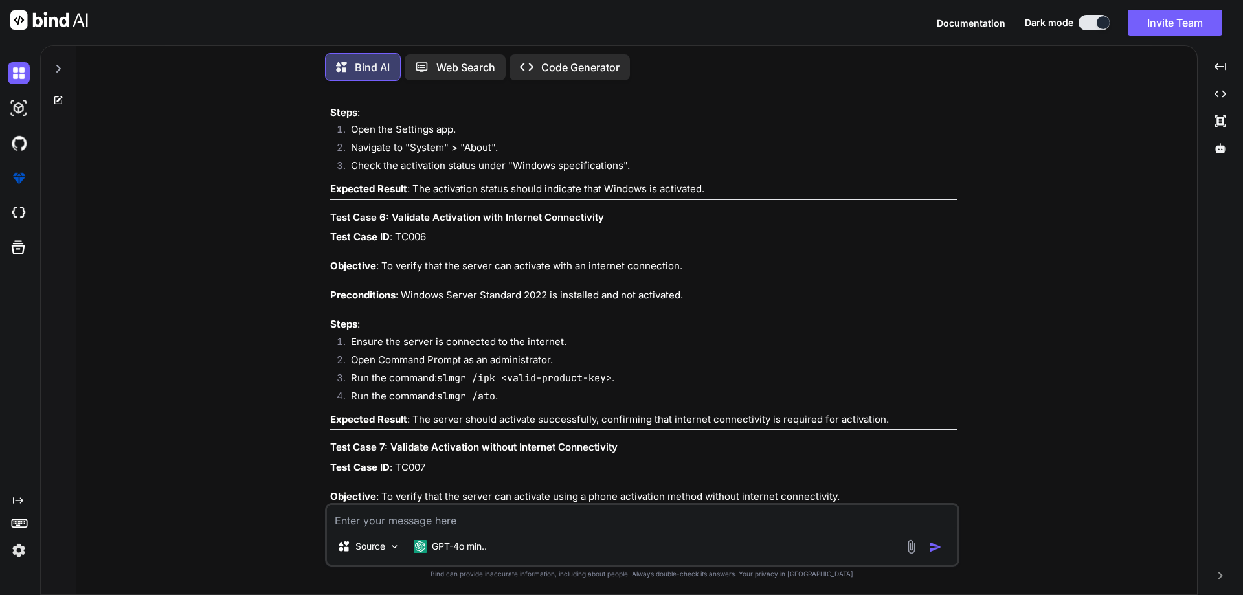
scroll to position [4475, 0]
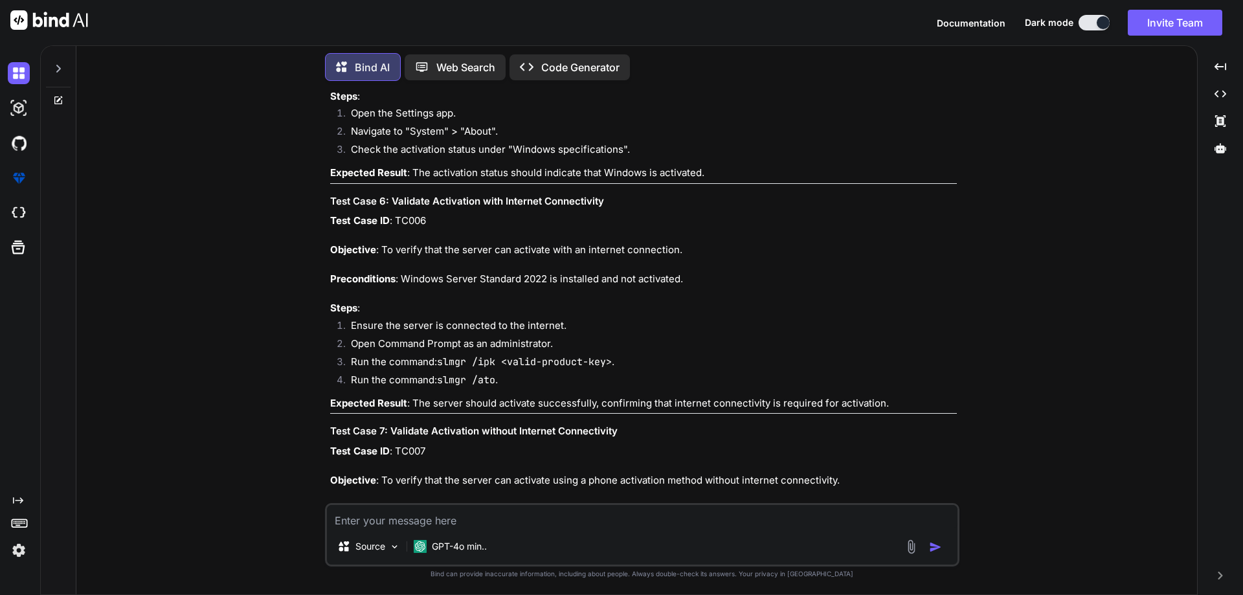
click at [415, 104] on p "Test Case ID : TC005 Objective : To verify that the activation status can be ch…" at bounding box center [643, 53] width 627 height 102
drag, startPoint x: 383, startPoint y: 220, endPoint x: 672, endPoint y: 225, distance: 288.8
click at [672, 104] on p "Test Case ID : TC005 Objective : To verify that the activation status can be ch…" at bounding box center [643, 53] width 627 height 102
click at [425, 104] on p "Test Case ID : TC005 Objective : To verify that the activation status can be ch…" at bounding box center [643, 53] width 627 height 102
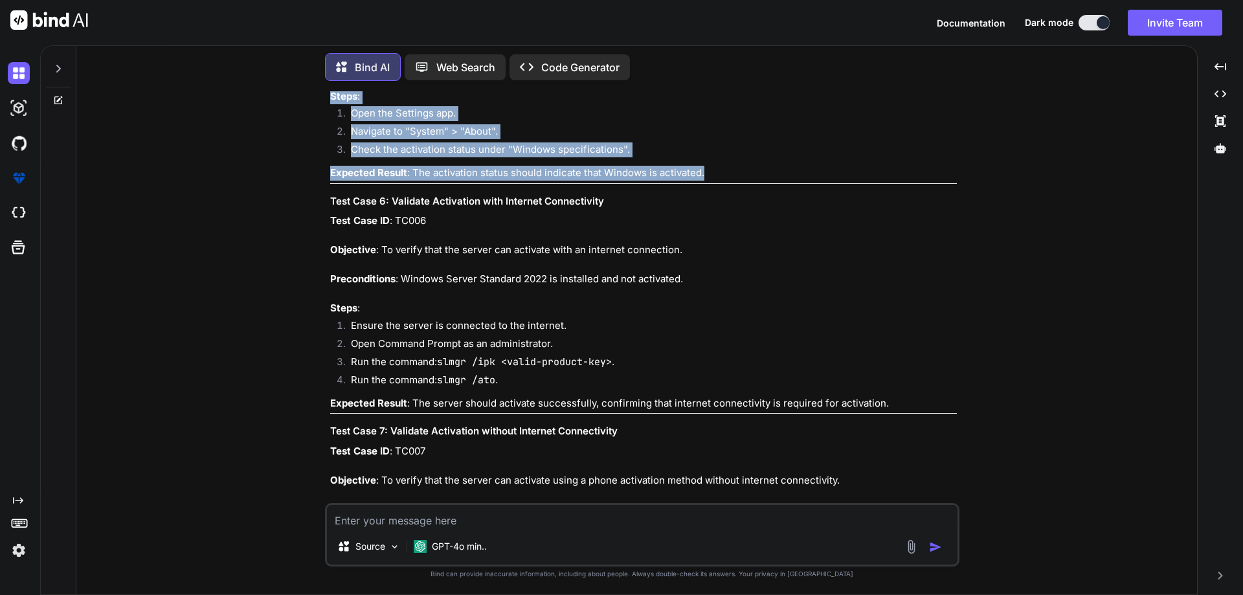
drag, startPoint x: 331, startPoint y: 280, endPoint x: 723, endPoint y: 359, distance: 399.6
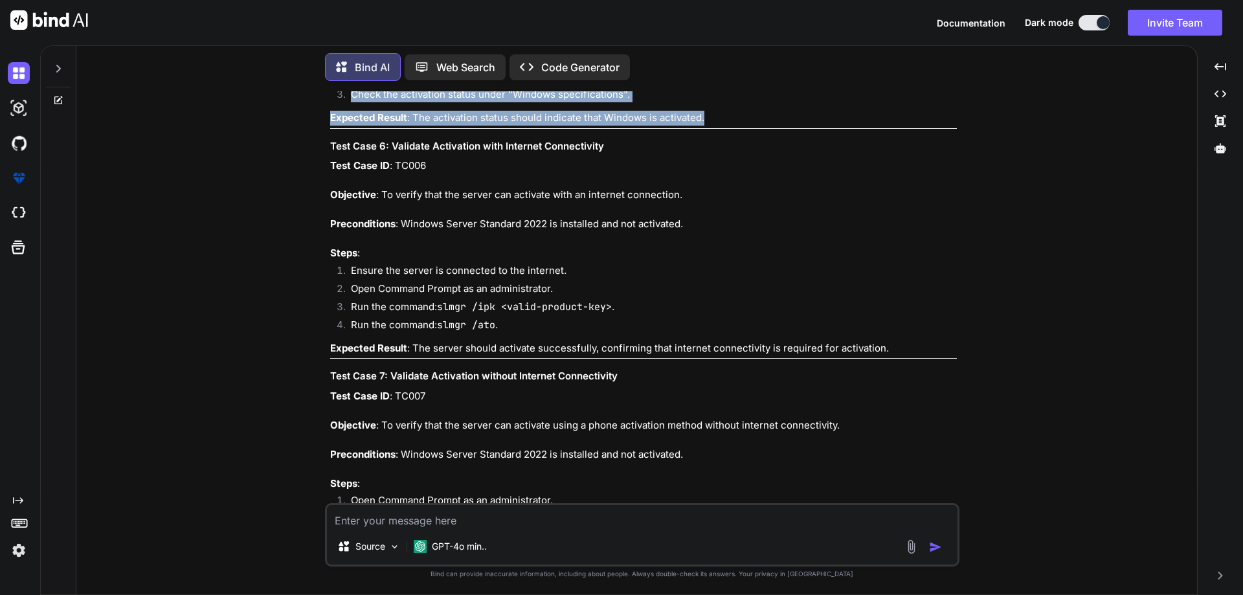
scroll to position [4605, 0]
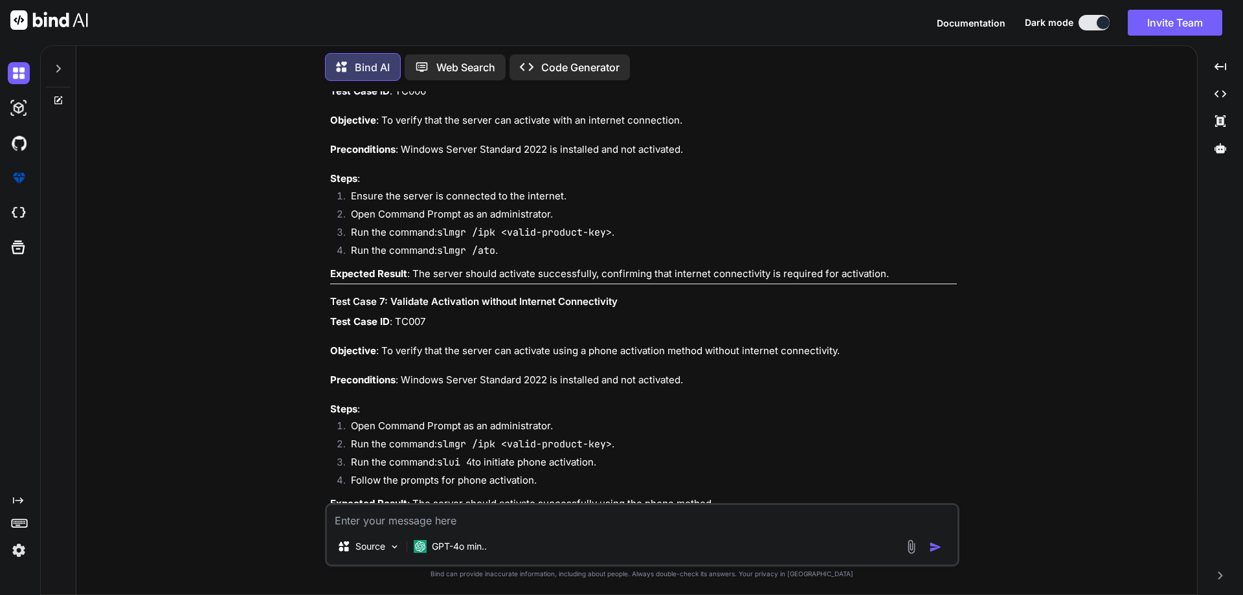
click at [471, 186] on p "Test Case ID : TC006 Objective : To verify that the server can activate with an…" at bounding box center [643, 135] width 627 height 102
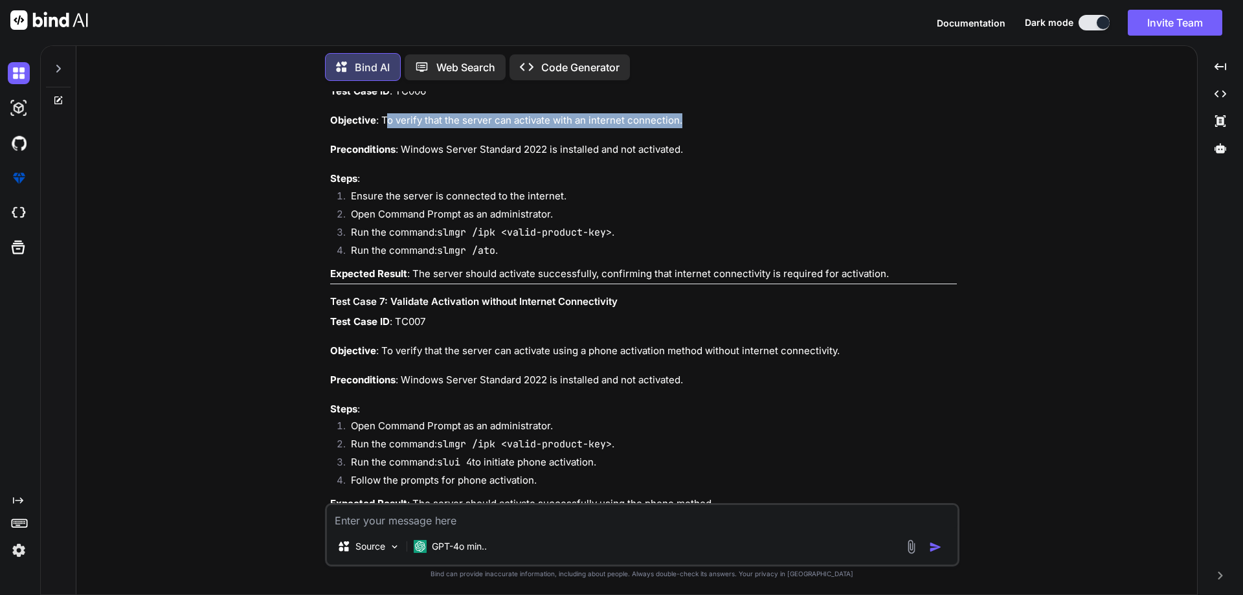
drag, startPoint x: 385, startPoint y: 306, endPoint x: 680, endPoint y: 304, distance: 295.3
click at [680, 186] on p "Test Case ID : TC006 Objective : To verify that the server can activate with an…" at bounding box center [643, 135] width 627 height 102
click at [679, 186] on p "Test Case ID : TC006 Objective : To verify that the server can activate with an…" at bounding box center [643, 135] width 627 height 102
drag, startPoint x: 684, startPoint y: 304, endPoint x: 383, endPoint y: 304, distance: 301.8
click at [383, 186] on p "Test Case ID : TC006 Objective : To verify that the server can activate with an…" at bounding box center [643, 135] width 627 height 102
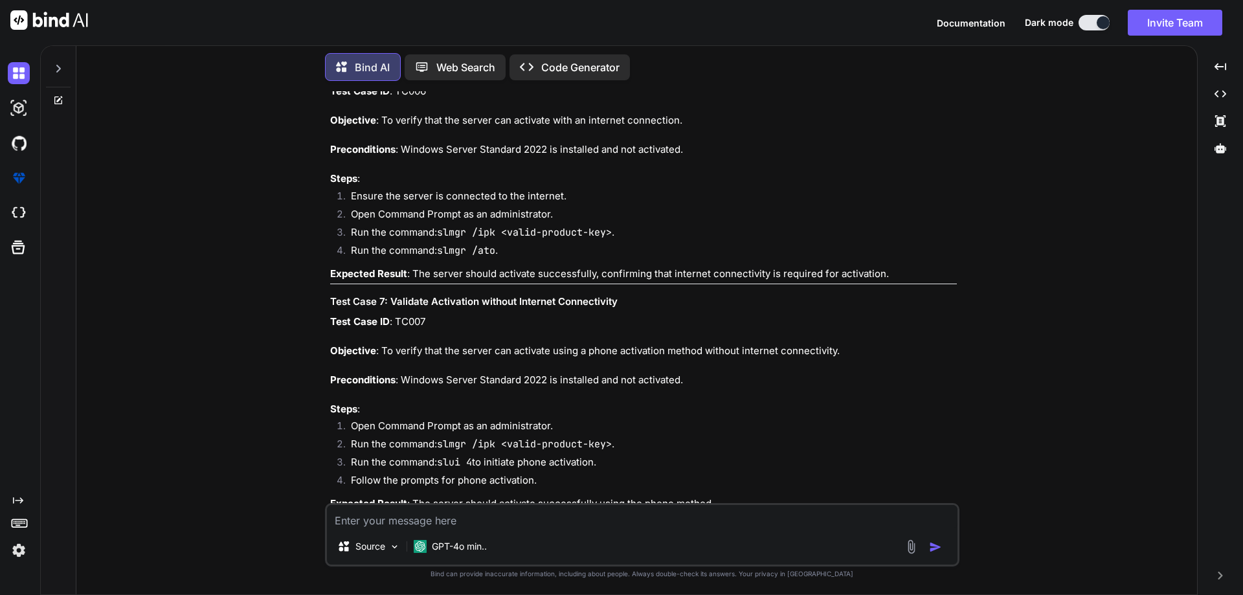
click at [423, 186] on p "Test Case ID : TC006 Objective : To verify that the server can activate with an…" at bounding box center [643, 135] width 627 height 102
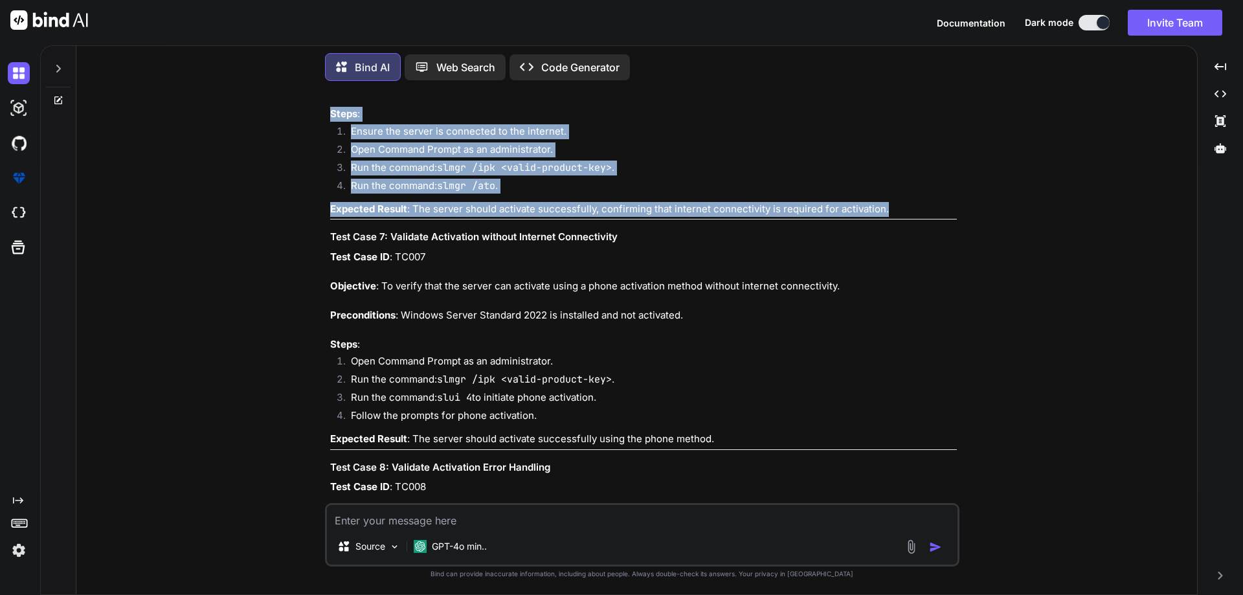
drag, startPoint x: 330, startPoint y: 293, endPoint x: 899, endPoint y: 394, distance: 577.6
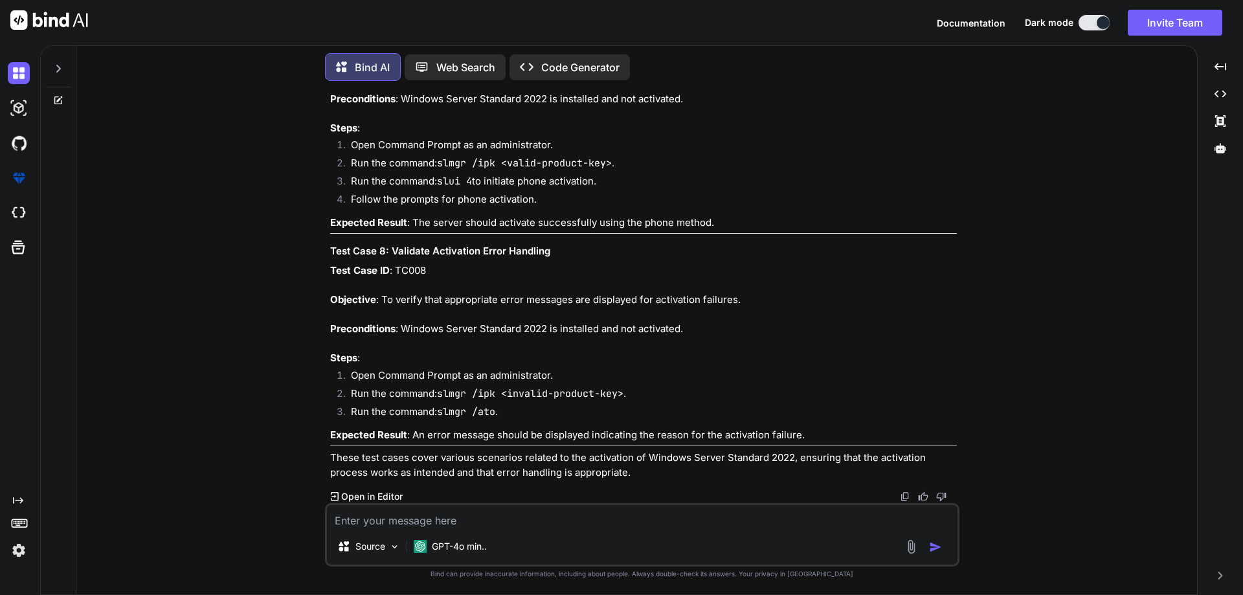
scroll to position [5058, 0]
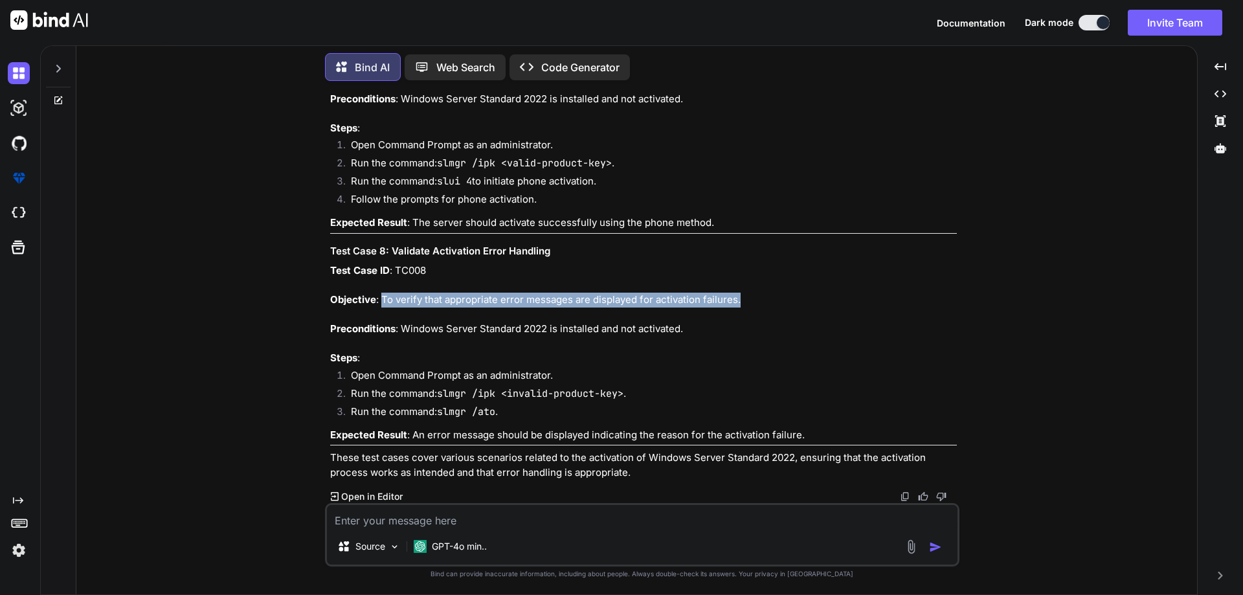
drag, startPoint x: 381, startPoint y: 311, endPoint x: 782, endPoint y: 311, distance: 400.2
click at [782, 311] on p "Test Case ID : TC008 Objective : To verify that appropriate error messages are …" at bounding box center [643, 315] width 627 height 102
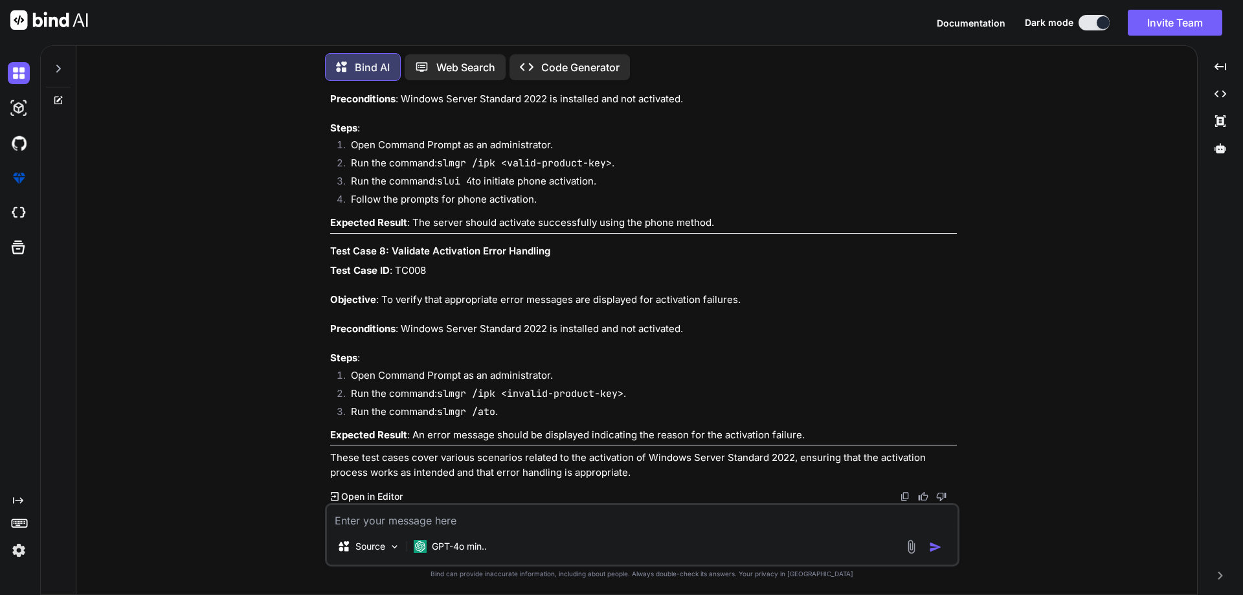
click at [437, 357] on p "Test Case ID : TC008 Objective : To verify that appropriate error messages are …" at bounding box center [643, 315] width 627 height 102
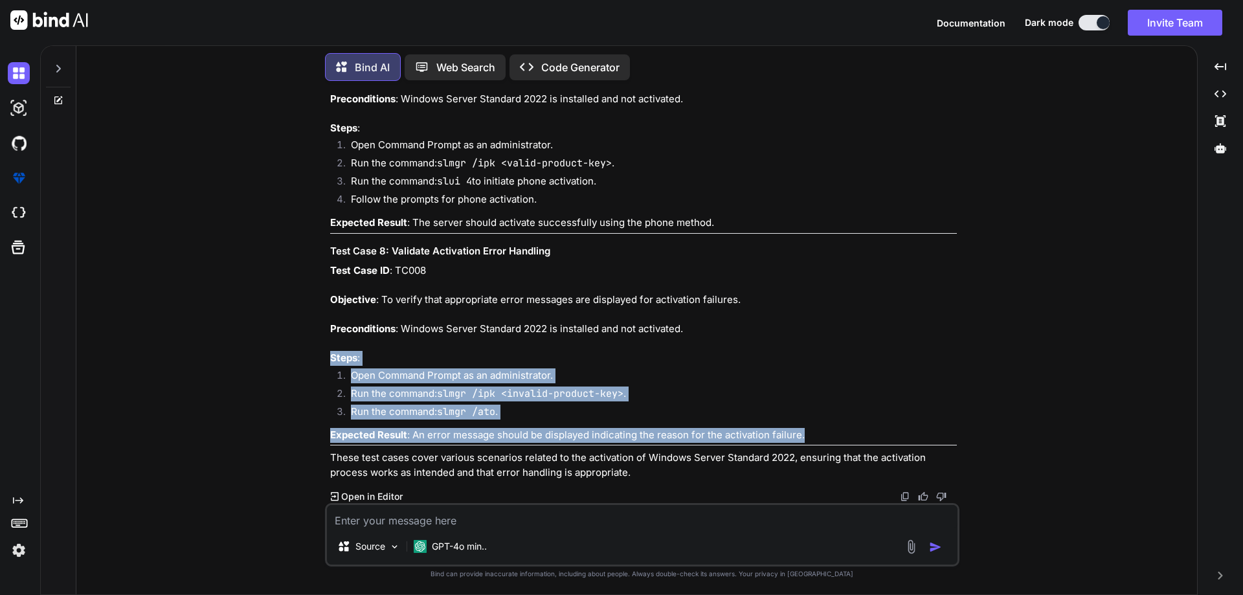
drag, startPoint x: 328, startPoint y: 355, endPoint x: 835, endPoint y: 431, distance: 512.7
click at [835, 431] on div "You public class EvenOddBitwise { public static void main(String[] args) { int …" at bounding box center [644, 297] width 632 height 412
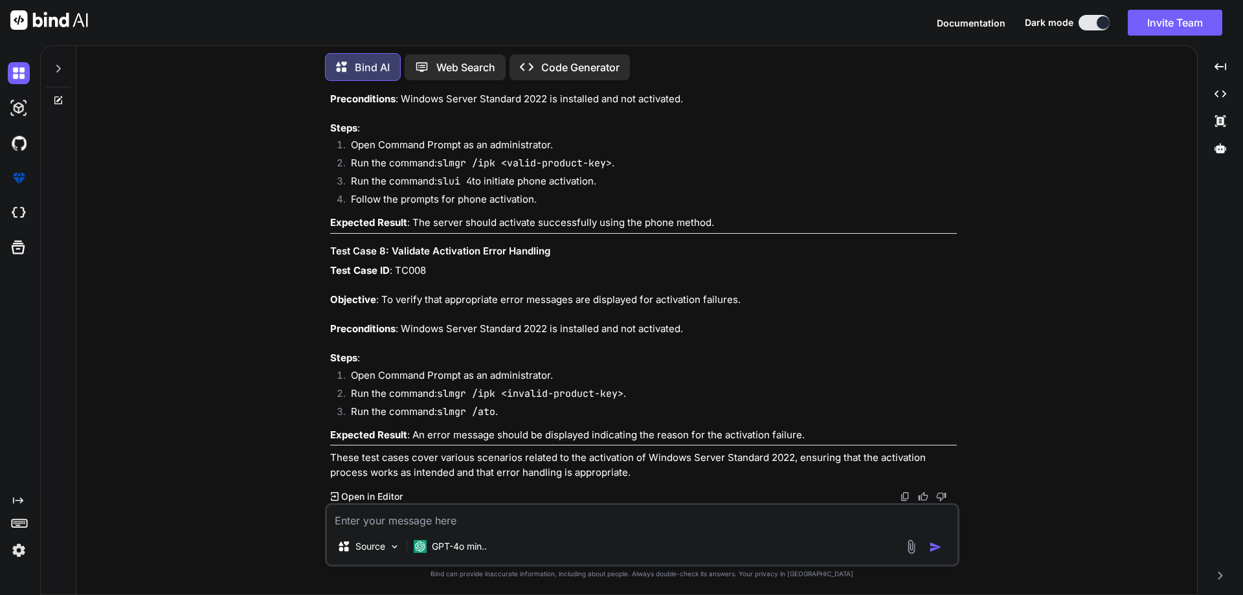
click at [449, 330] on p "Test Case ID : TC008 Objective : To verify that appropriate error messages are …" at bounding box center [643, 315] width 627 height 102
